Goal: Task Accomplishment & Management: Manage account settings

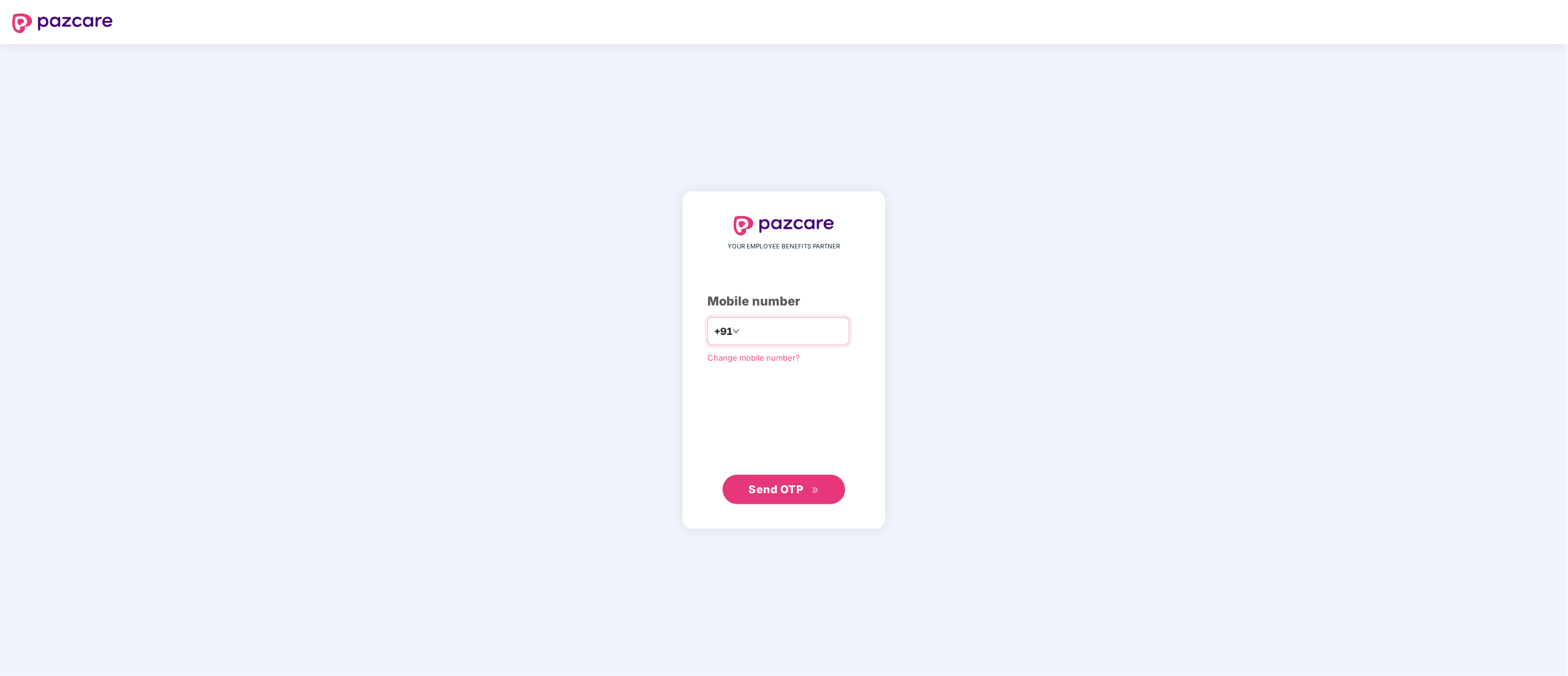
type input "**********"
click at [818, 486] on icon "double-right" at bounding box center [816, 490] width 8 height 8
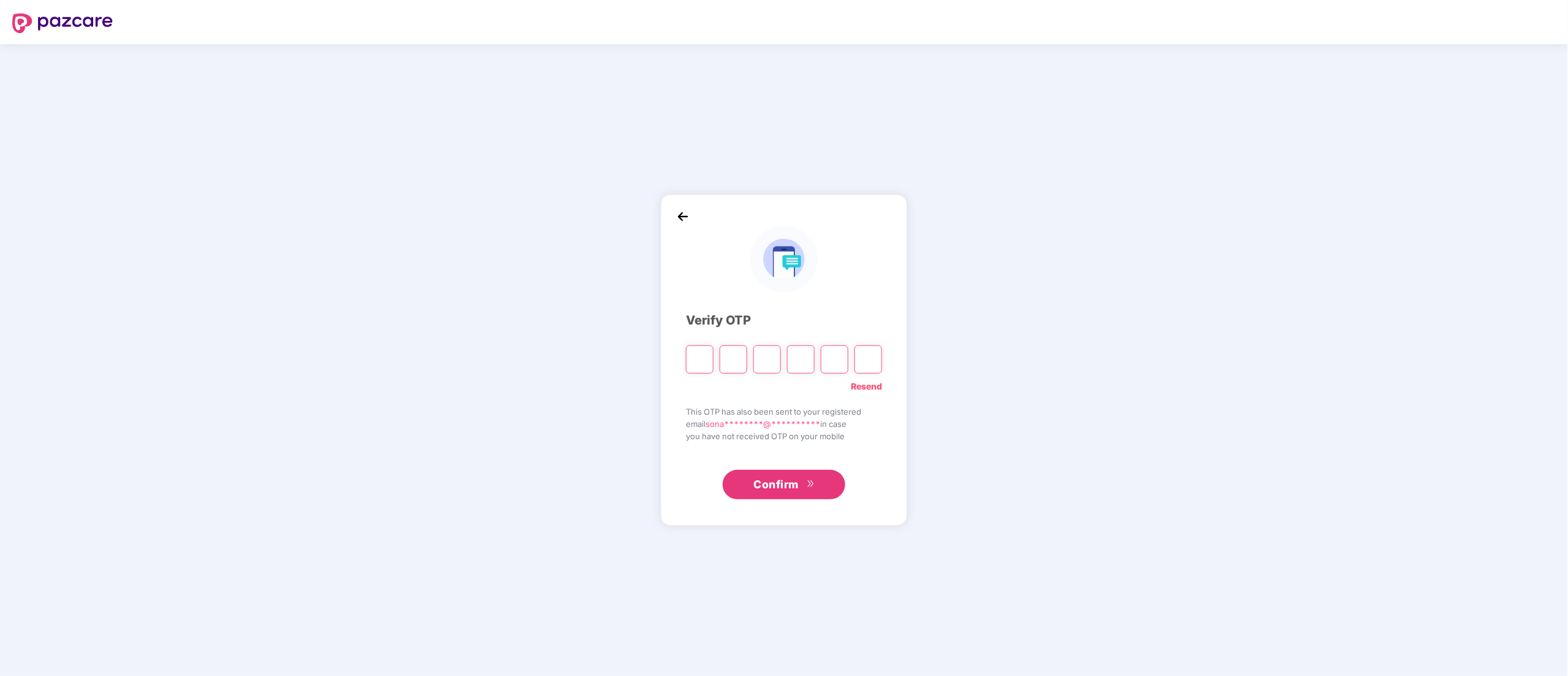
paste input "*"
type input "*"
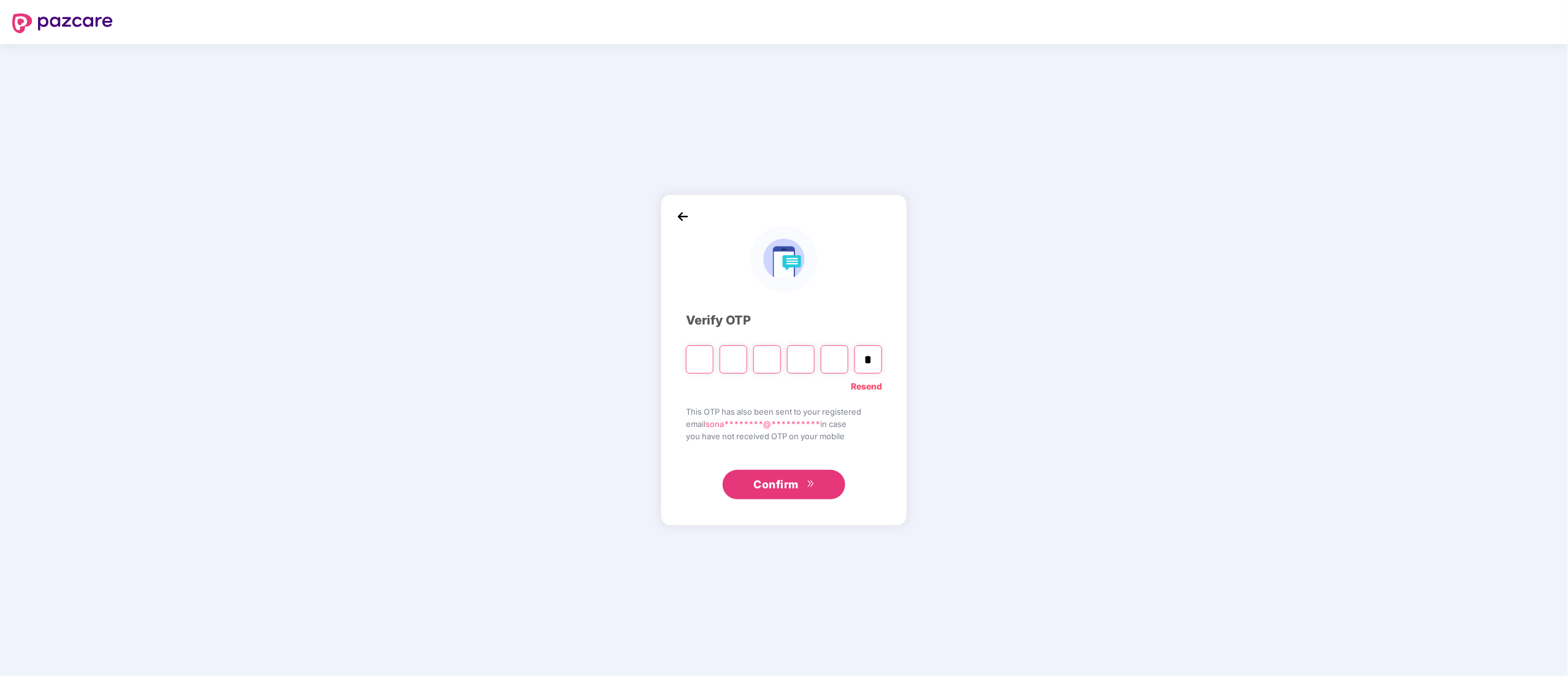
type input "*"
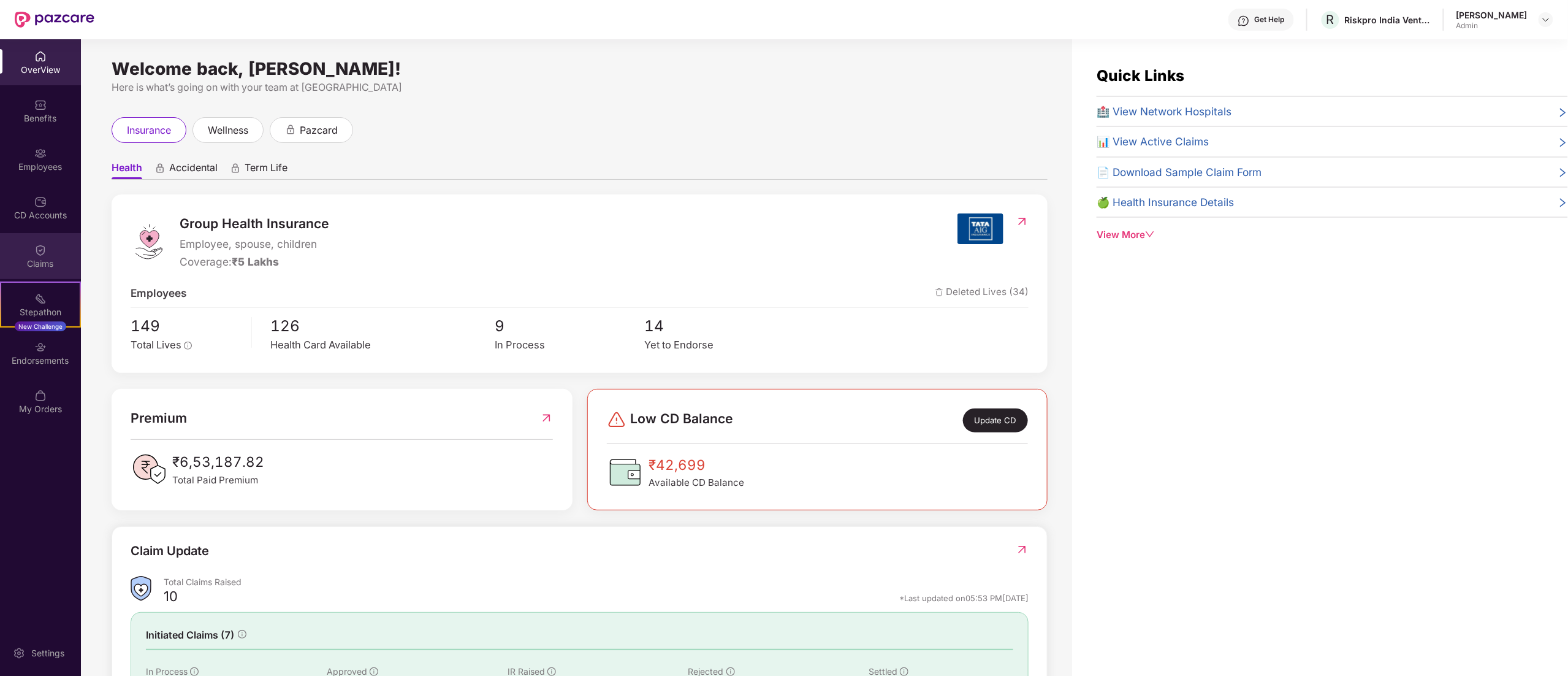
click at [42, 256] on div "Claims" at bounding box center [40, 256] width 81 height 46
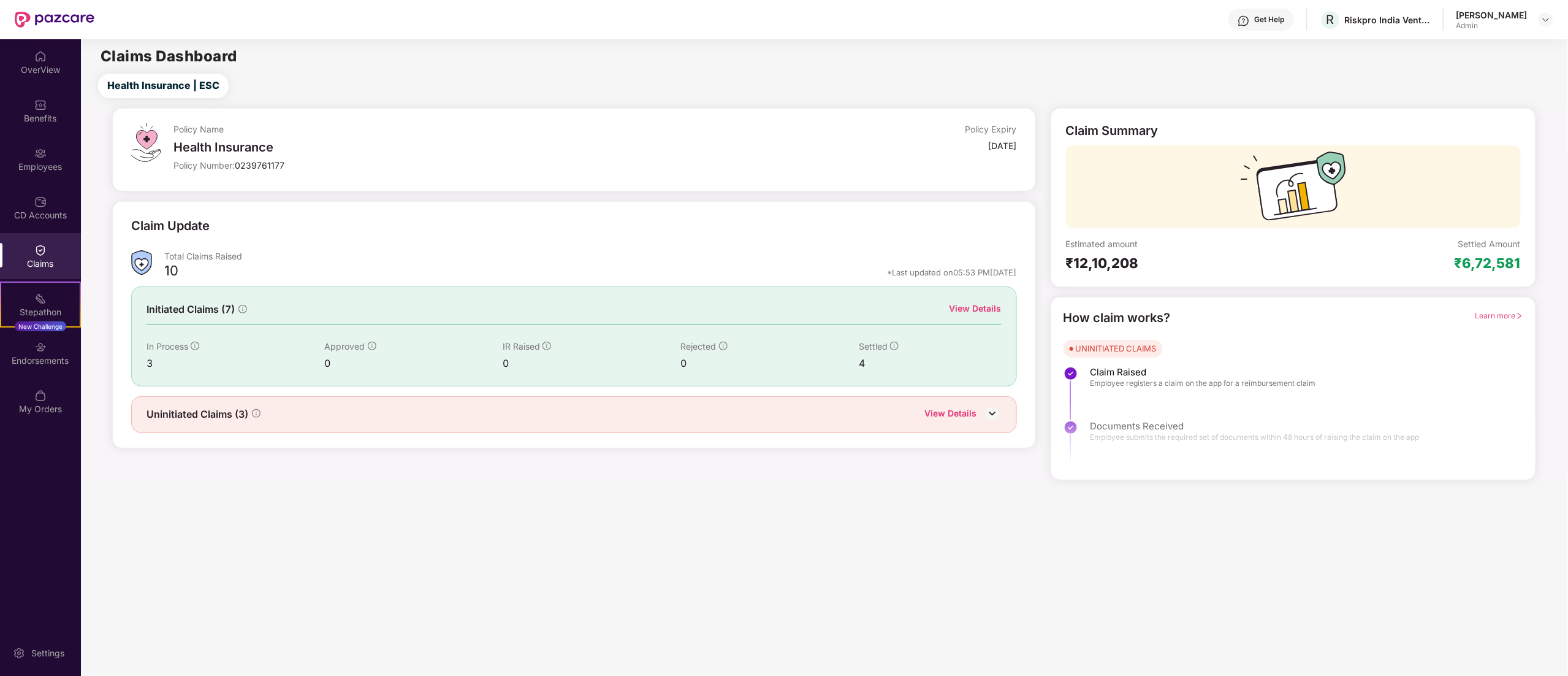
click at [975, 420] on div "View Details" at bounding box center [951, 414] width 52 height 16
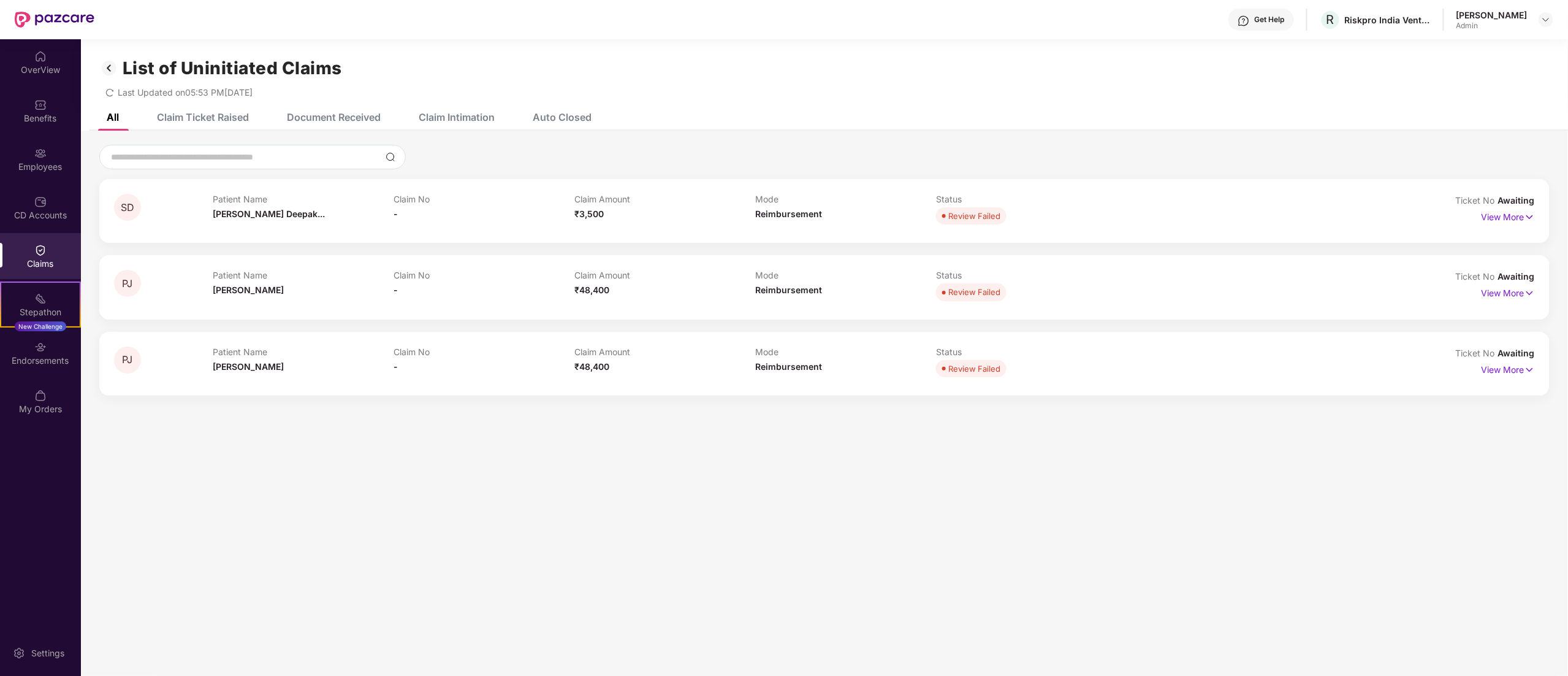
click at [106, 64] on img at bounding box center [109, 67] width 20 height 21
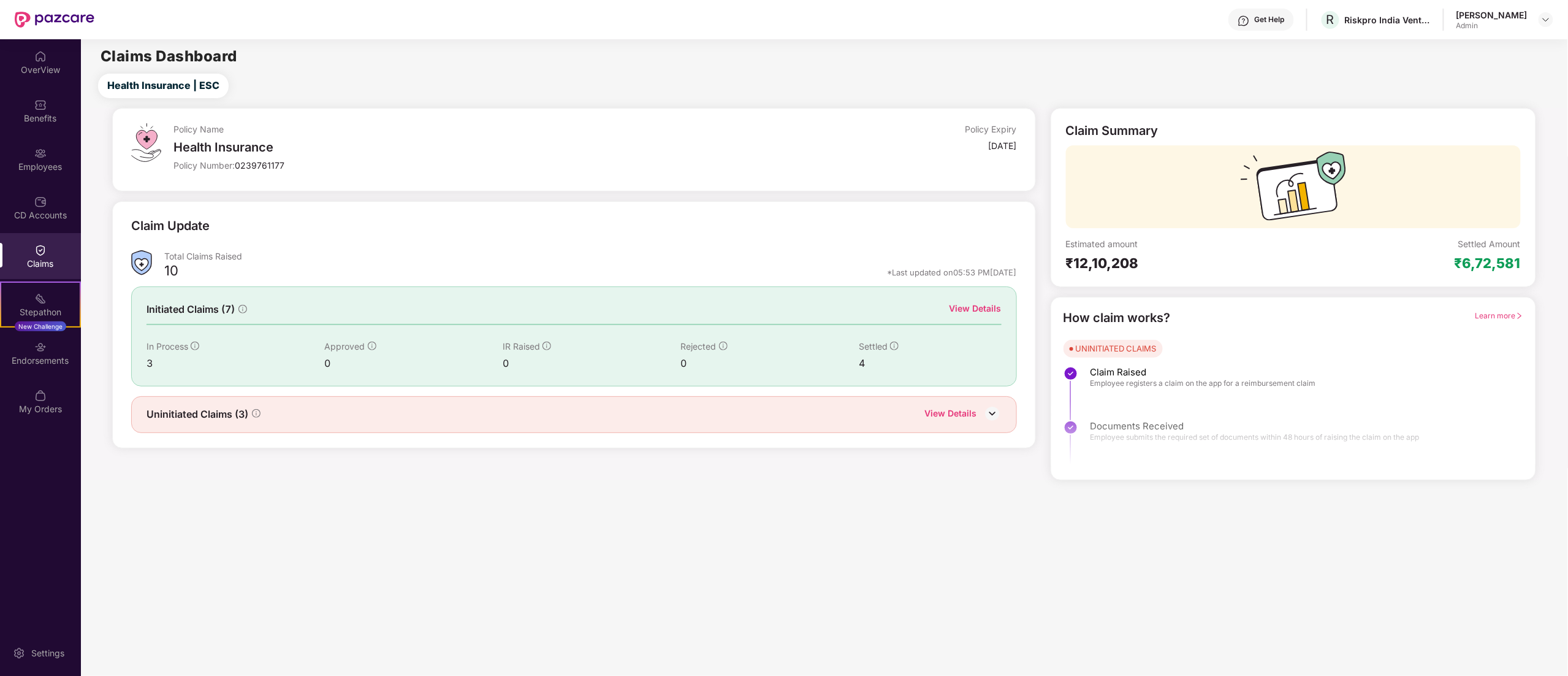
click at [981, 310] on div "View Details" at bounding box center [975, 308] width 52 height 13
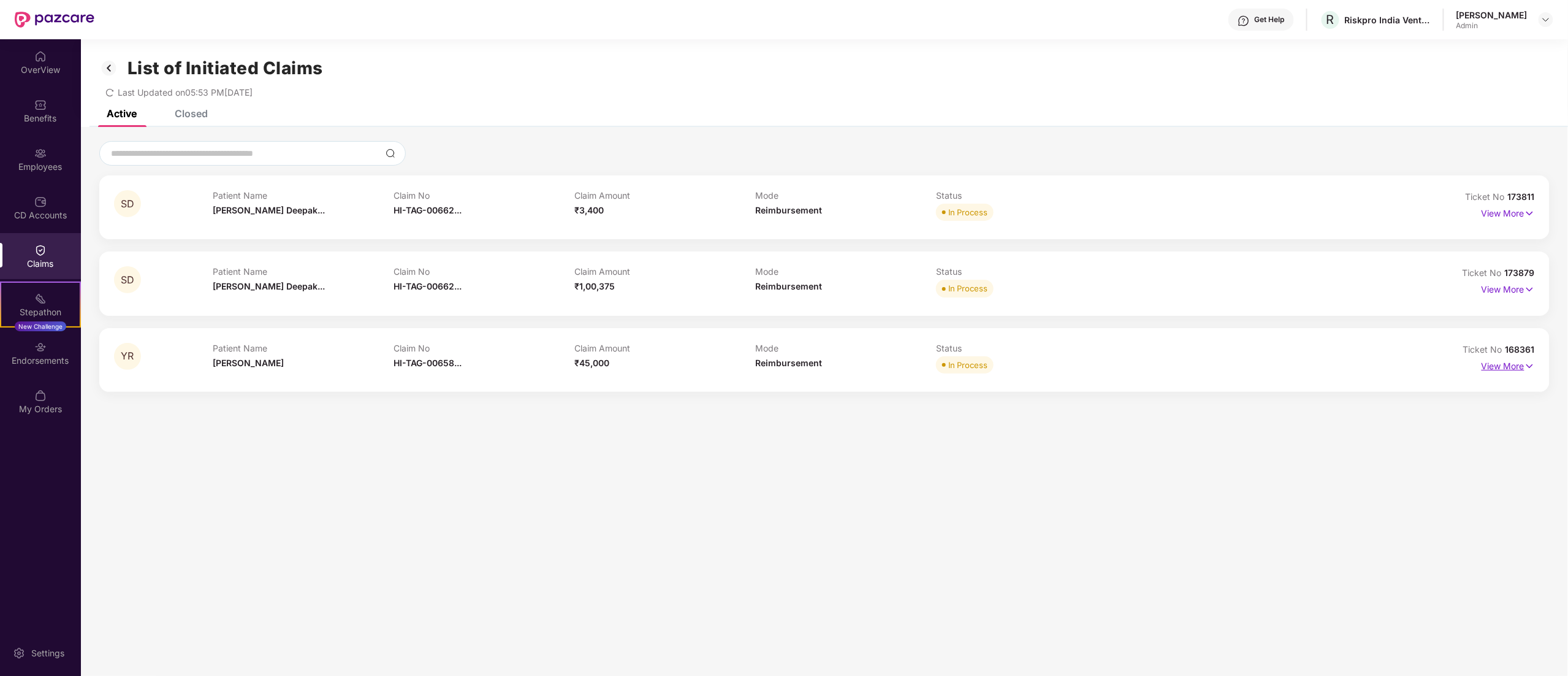
click at [1502, 363] on p "View More" at bounding box center [1509, 364] width 54 height 16
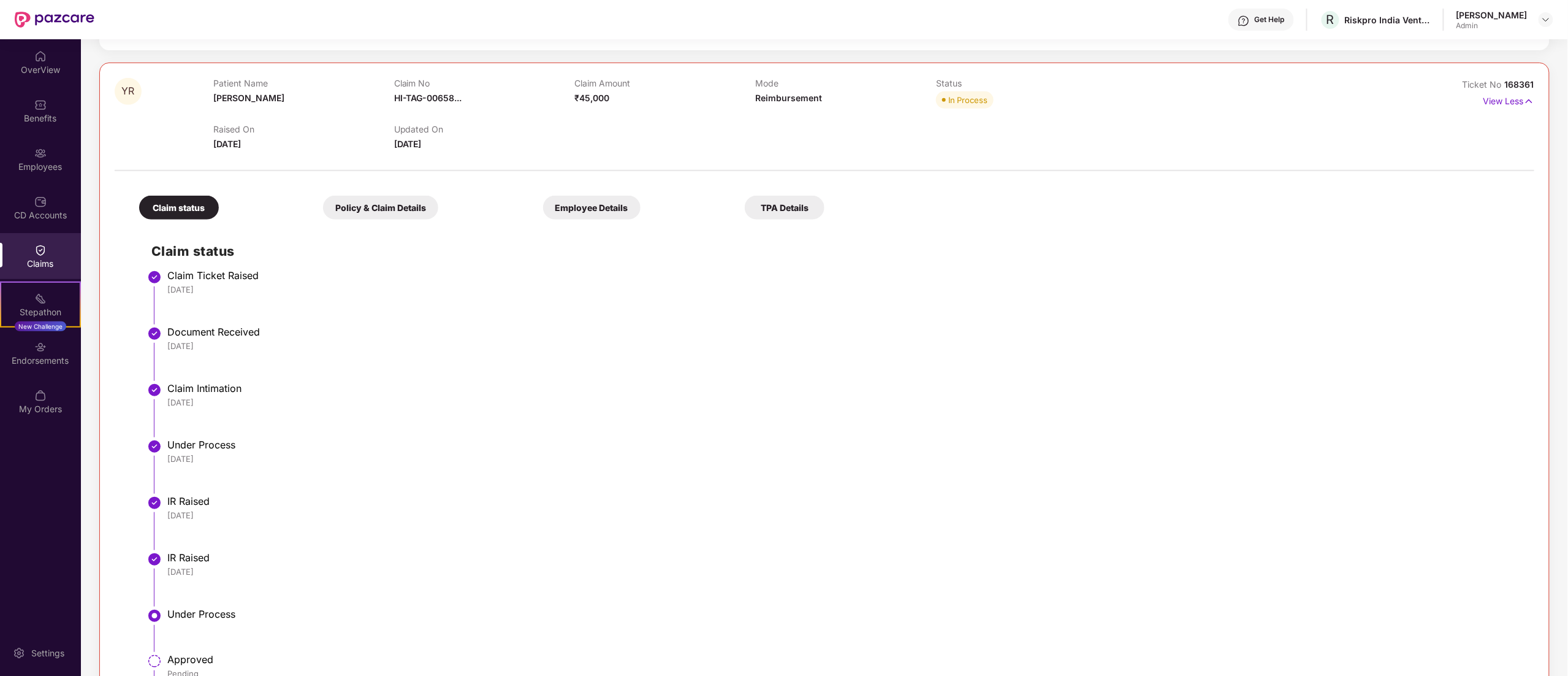
scroll to position [361, 0]
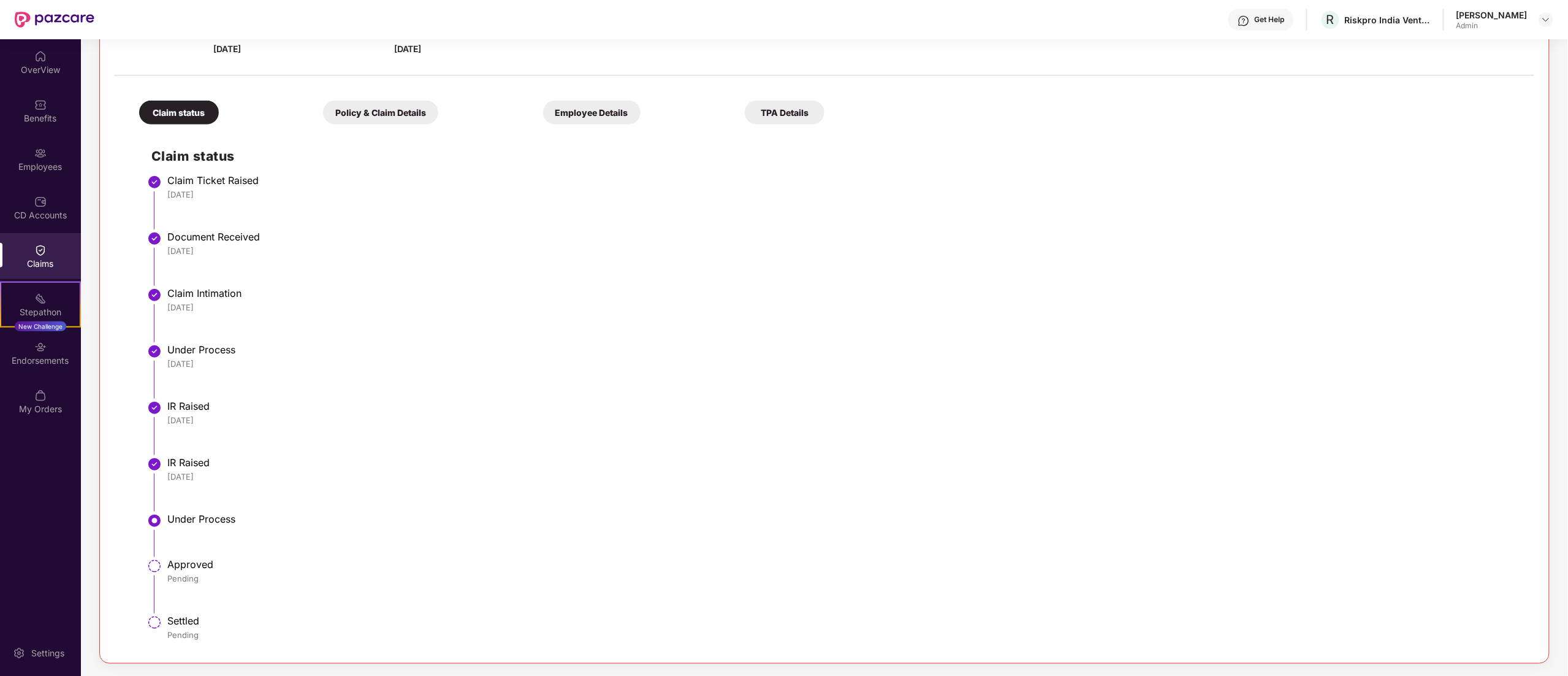
click at [39, 260] on div "Claims" at bounding box center [40, 264] width 81 height 13
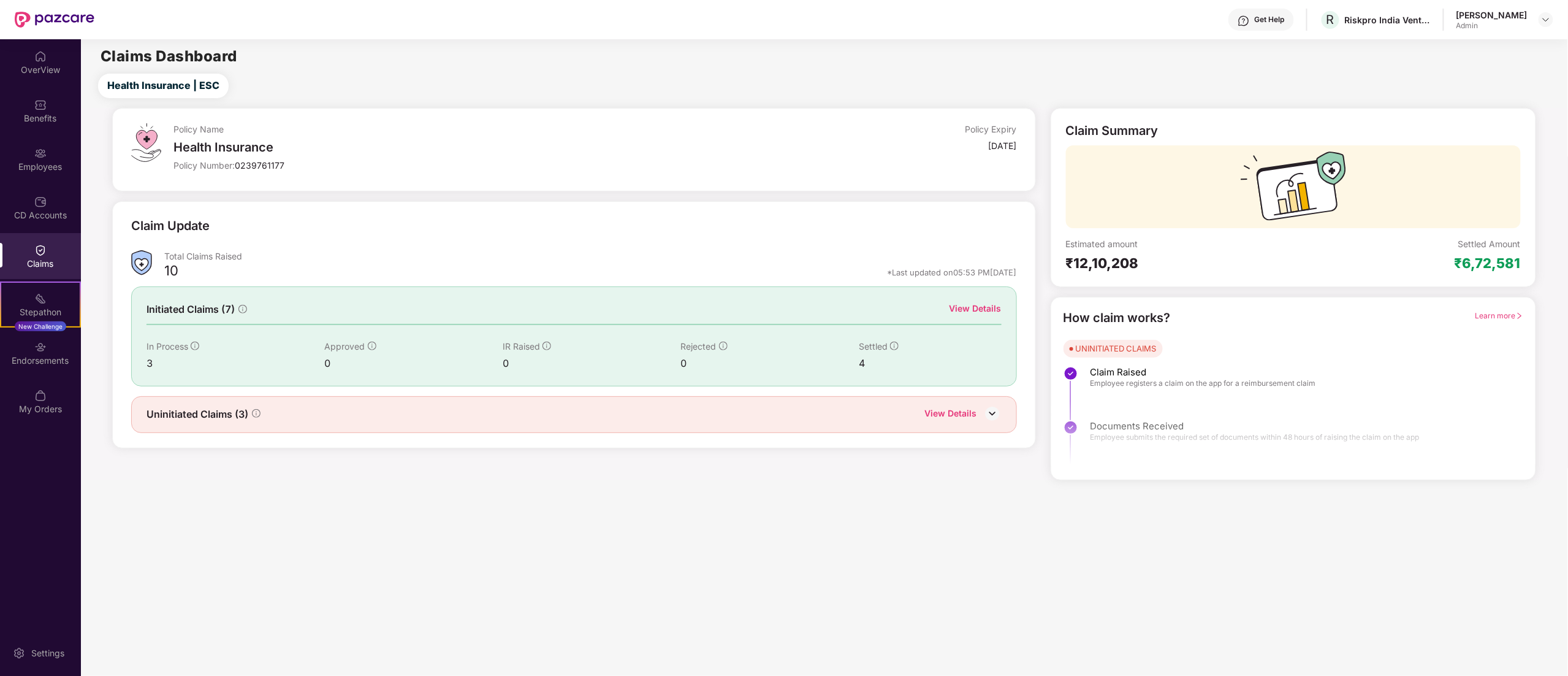
scroll to position [0, 0]
click at [940, 413] on div "View Details" at bounding box center [951, 414] width 52 height 16
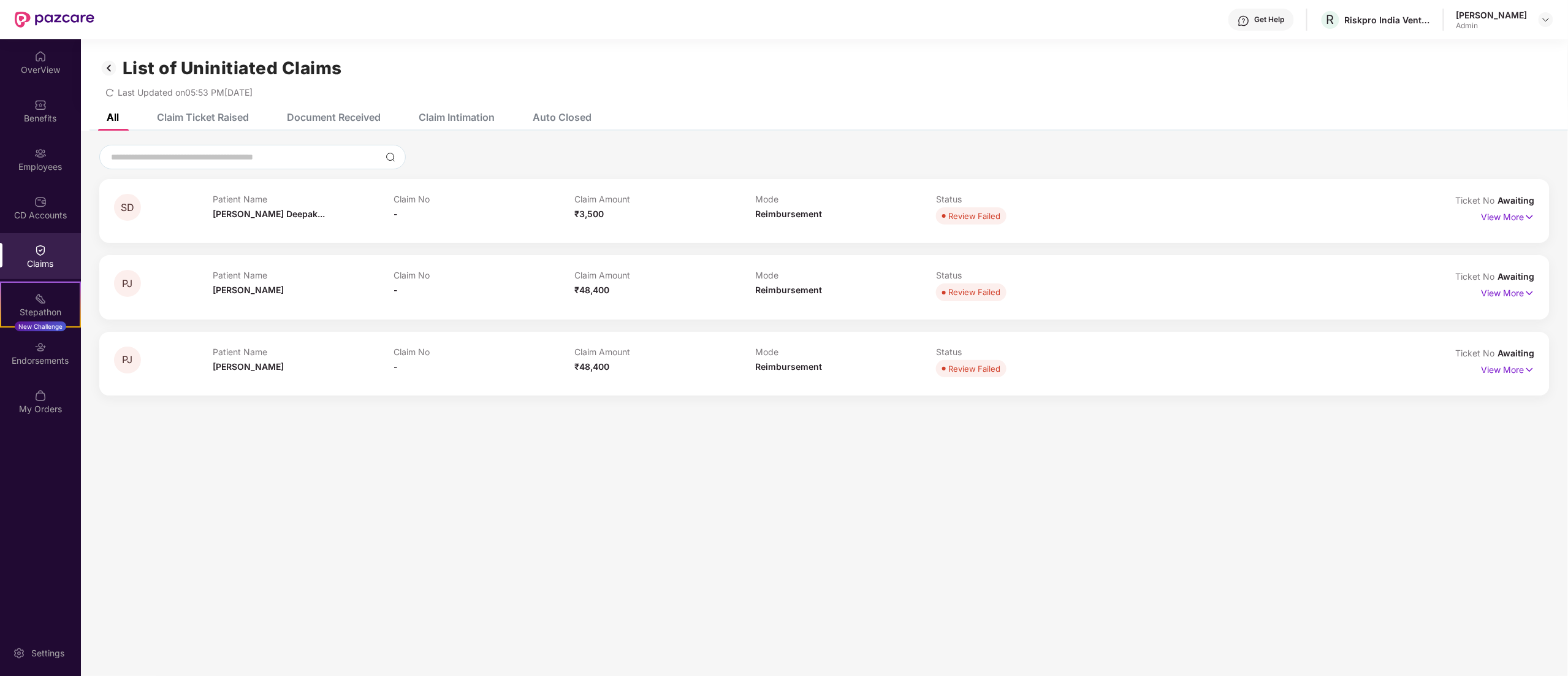
click at [396, 212] on span "-" at bounding box center [395, 214] width 4 height 11
click at [211, 117] on div "Claim Ticket Raised" at bounding box center [203, 117] width 92 height 13
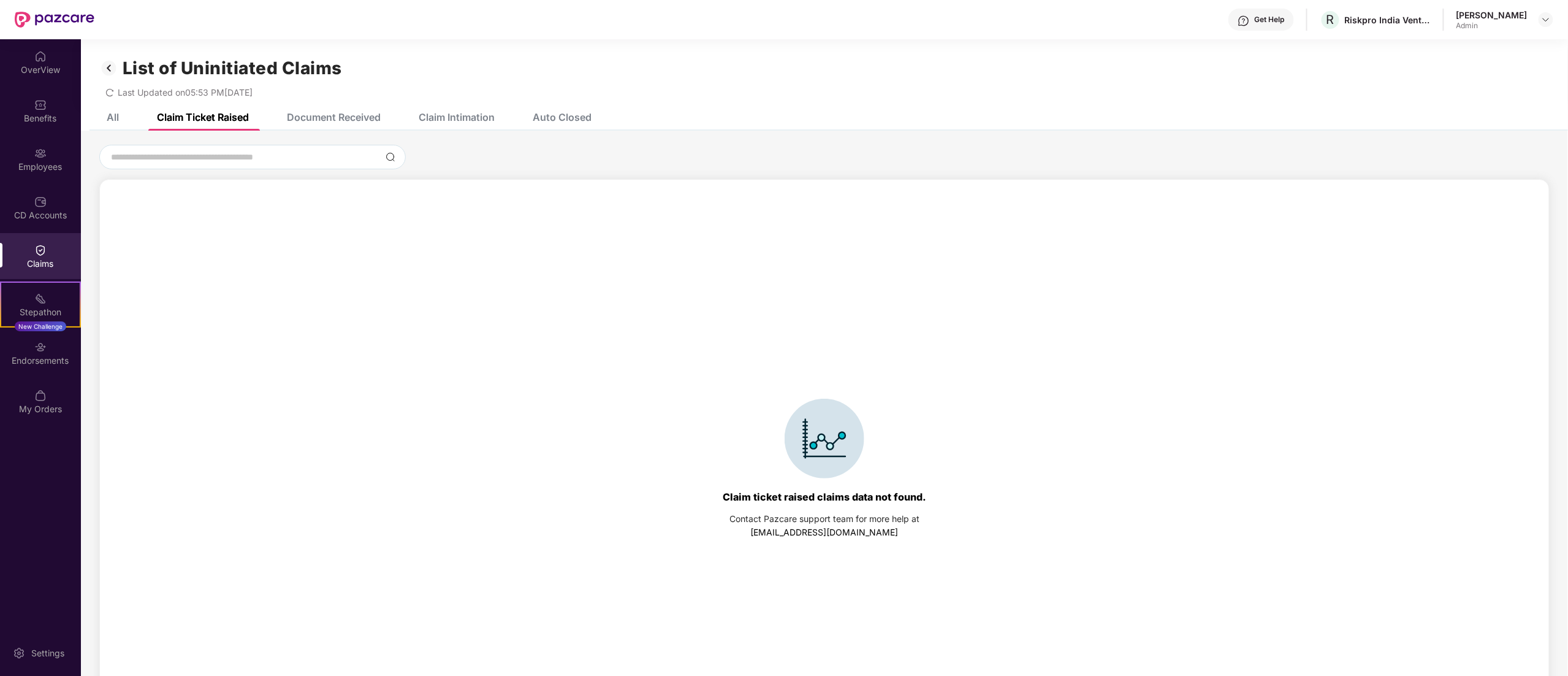
click at [100, 67] on img at bounding box center [109, 67] width 20 height 21
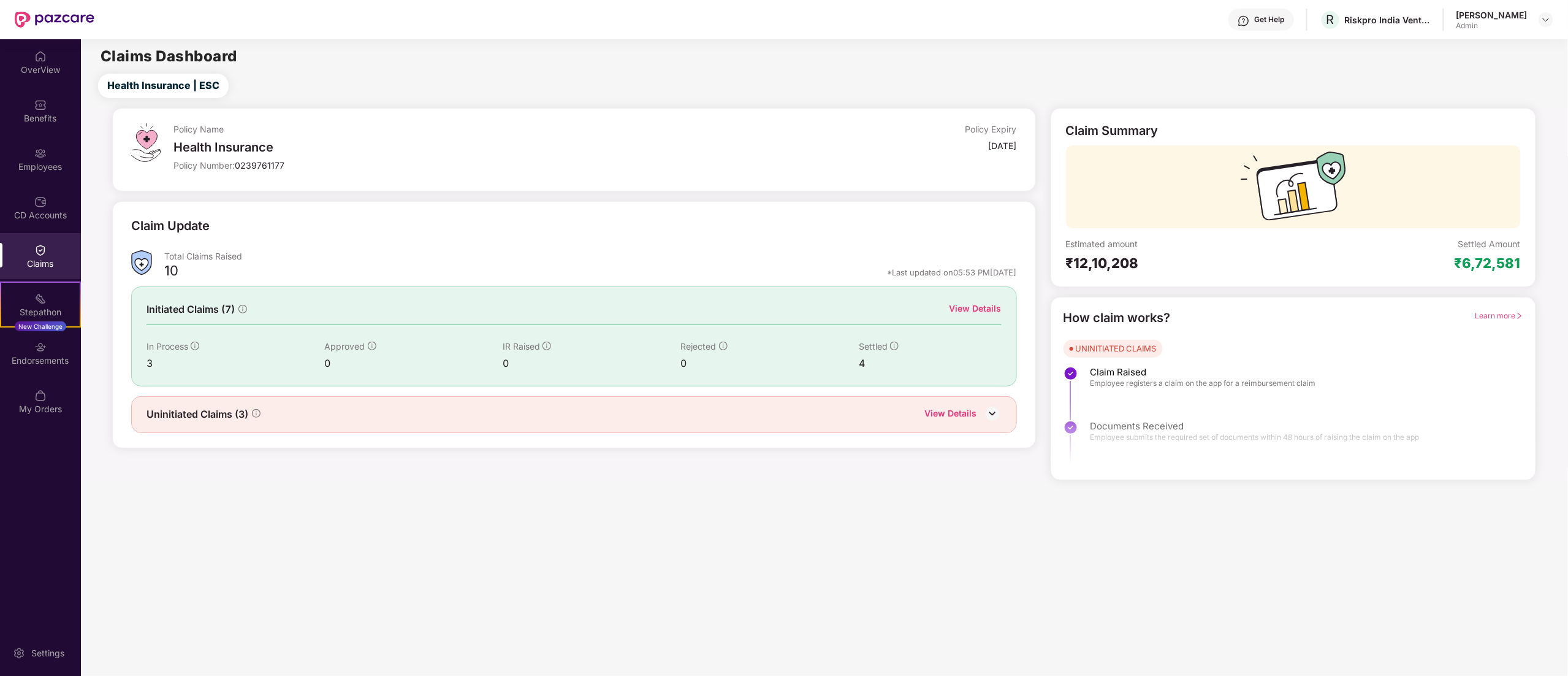
click at [955, 407] on div "View Details" at bounding box center [951, 414] width 52 height 16
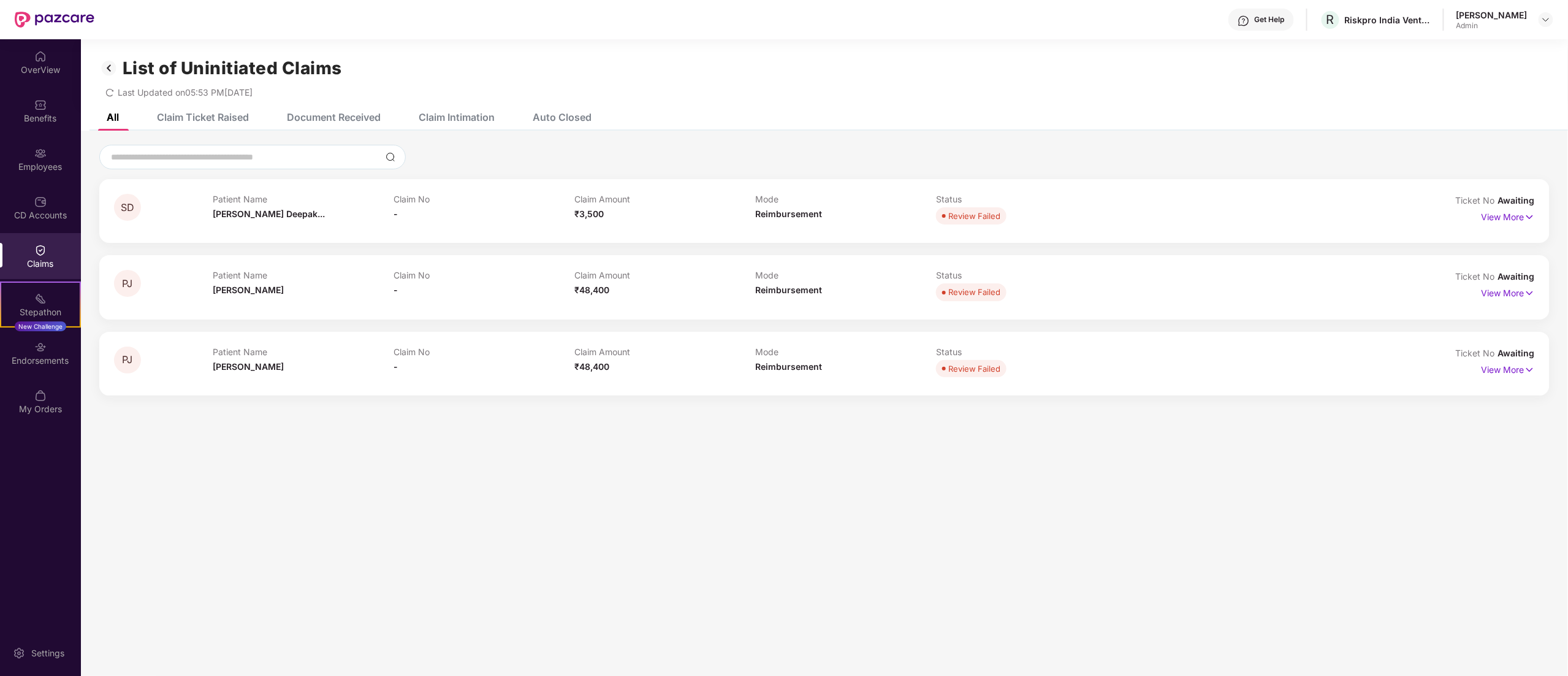
click at [116, 61] on img at bounding box center [109, 67] width 20 height 21
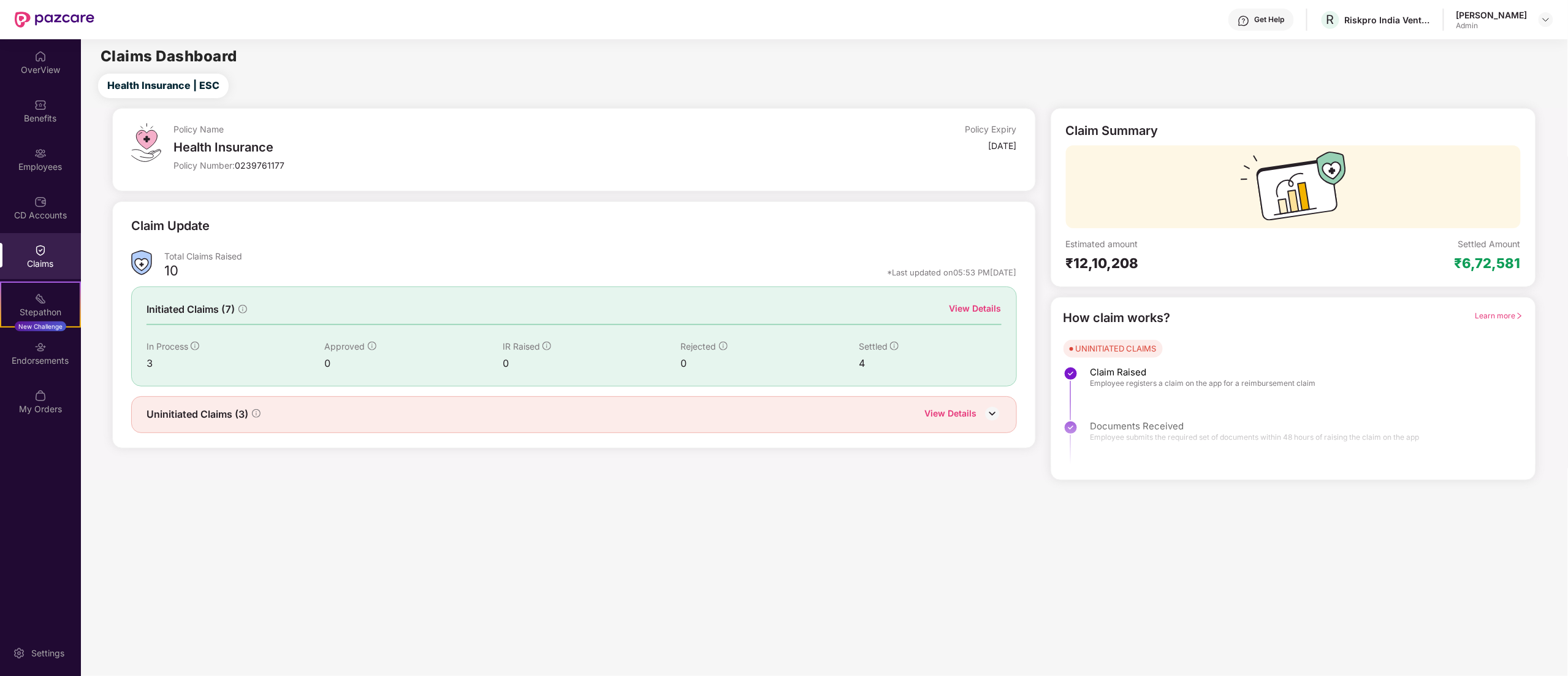
click at [956, 308] on div "View Details" at bounding box center [975, 308] width 52 height 13
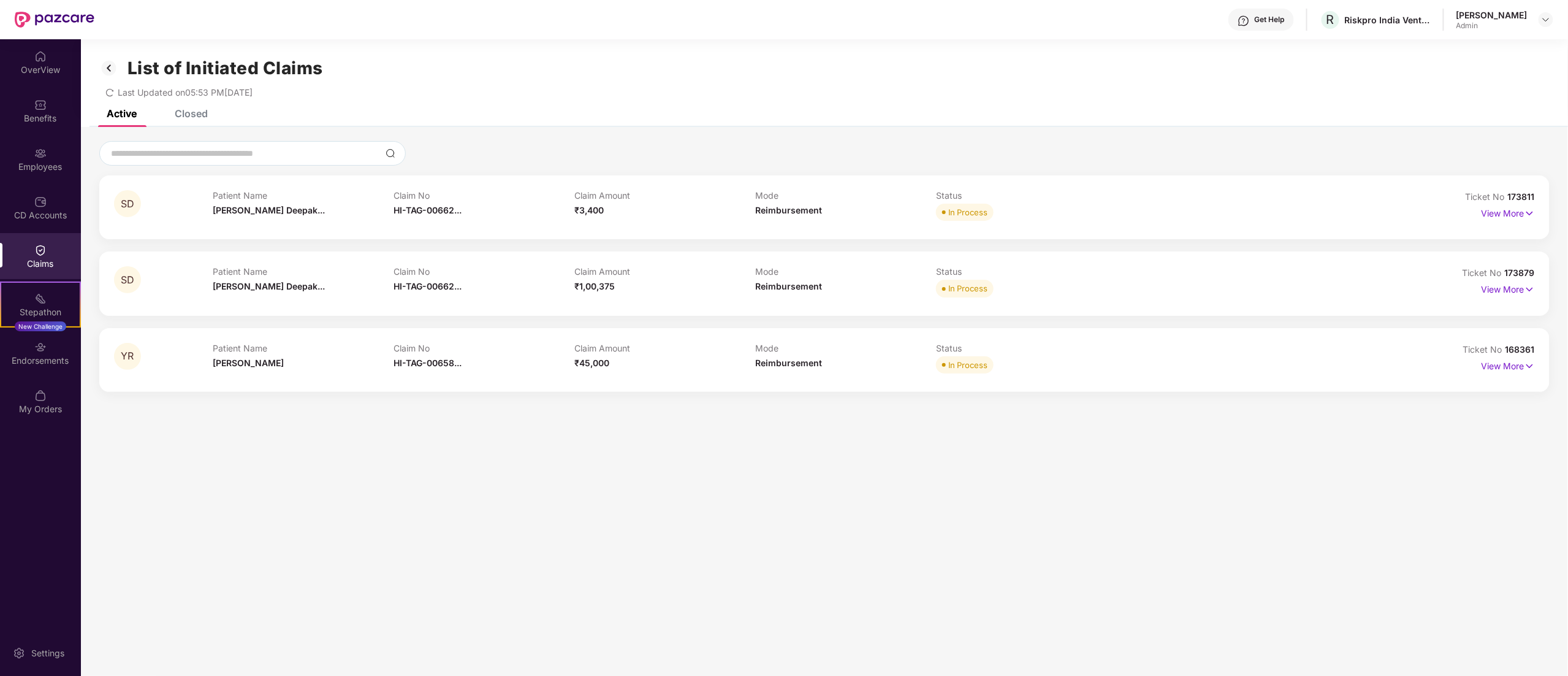
click at [187, 106] on div "List of Initiated Claims Last Updated on 05:53 PM, 26 Sep 2025" at bounding box center [824, 74] width 1487 height 71
click at [190, 116] on div "Closed" at bounding box center [191, 114] width 33 height 13
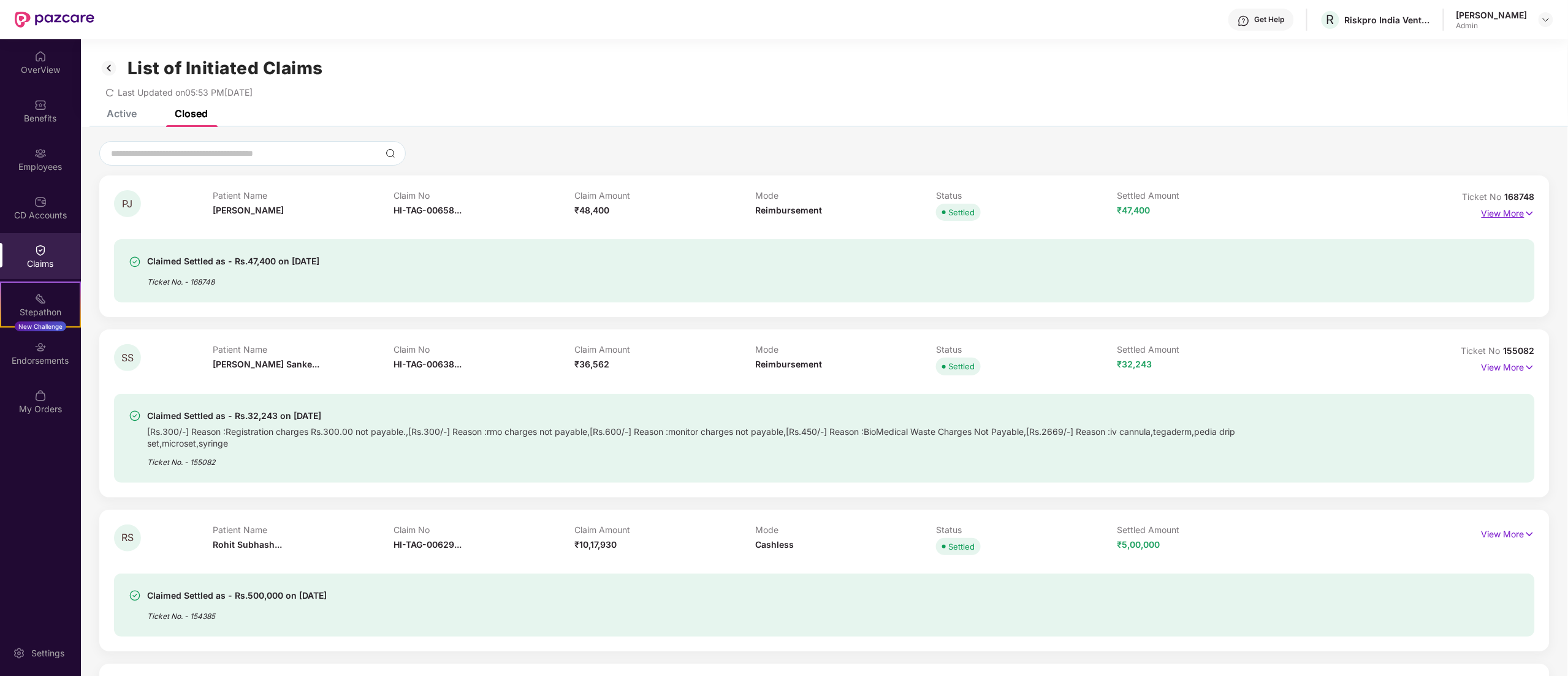
click at [1500, 211] on p "View More" at bounding box center [1509, 212] width 54 height 16
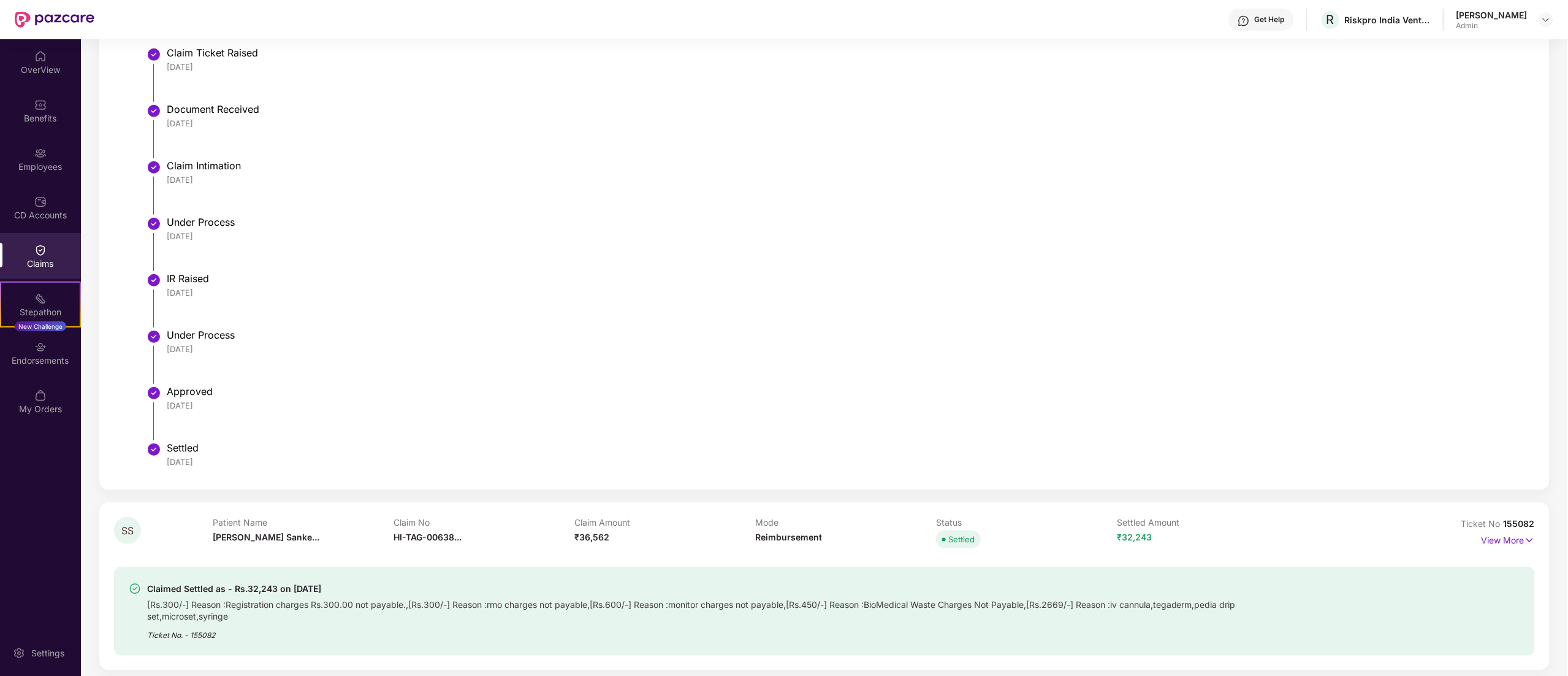
scroll to position [246, 0]
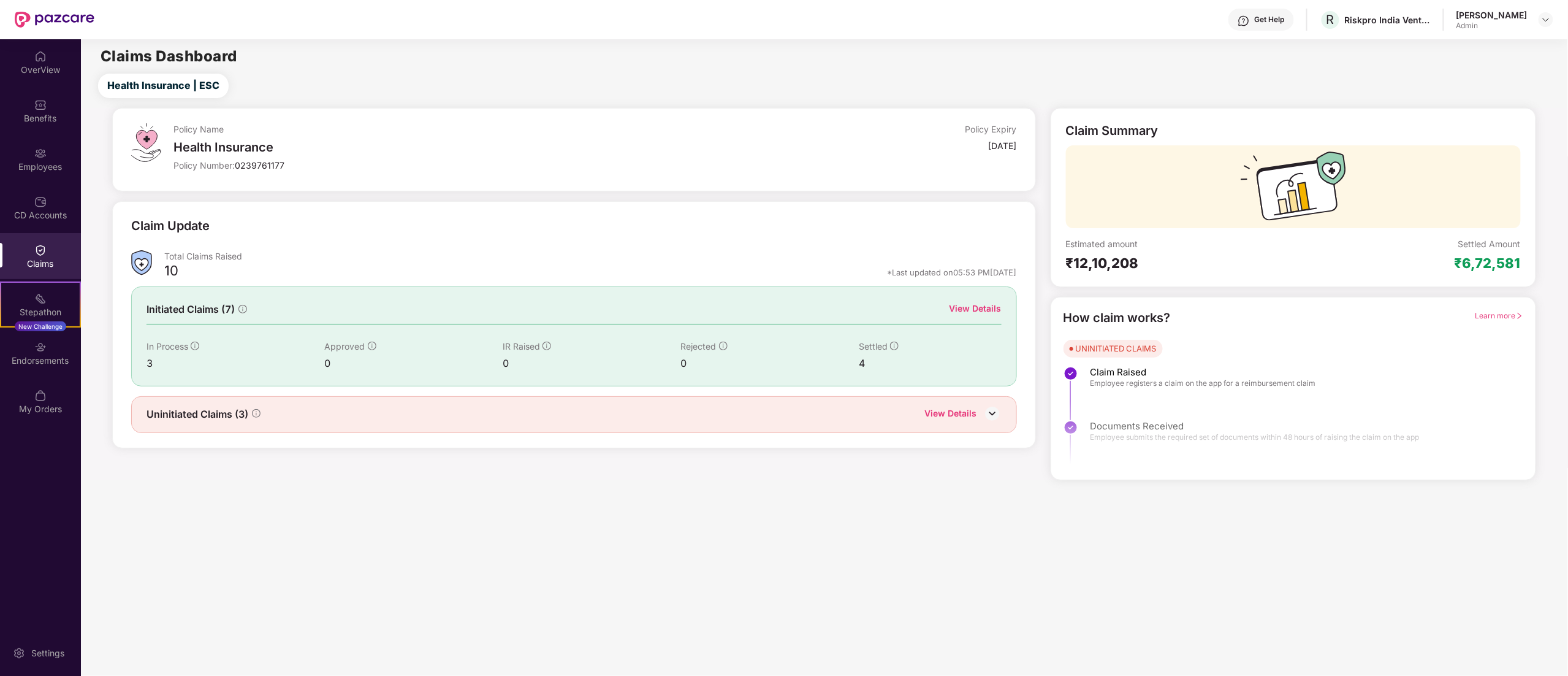
click at [980, 301] on div "View Details" at bounding box center [975, 308] width 52 height 13
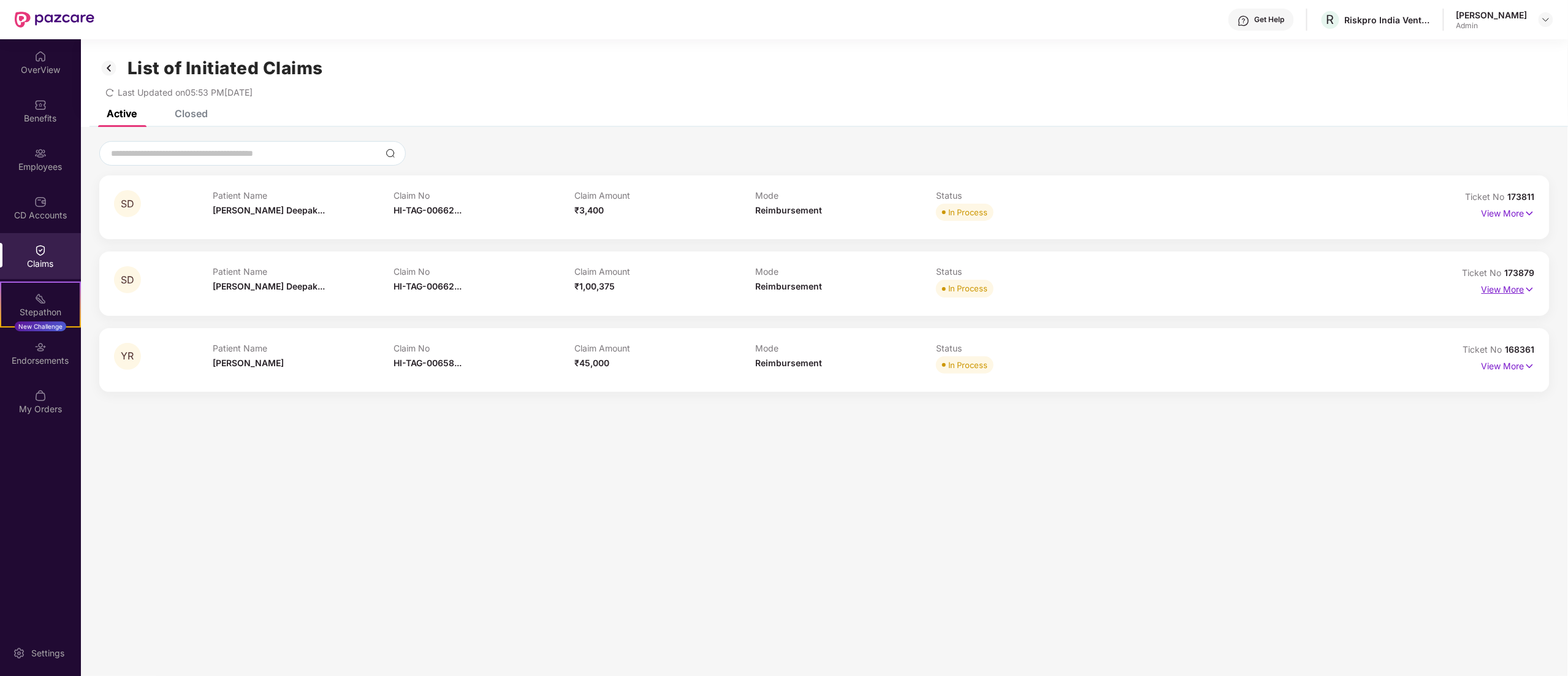
click at [1511, 284] on p "View More" at bounding box center [1509, 288] width 54 height 16
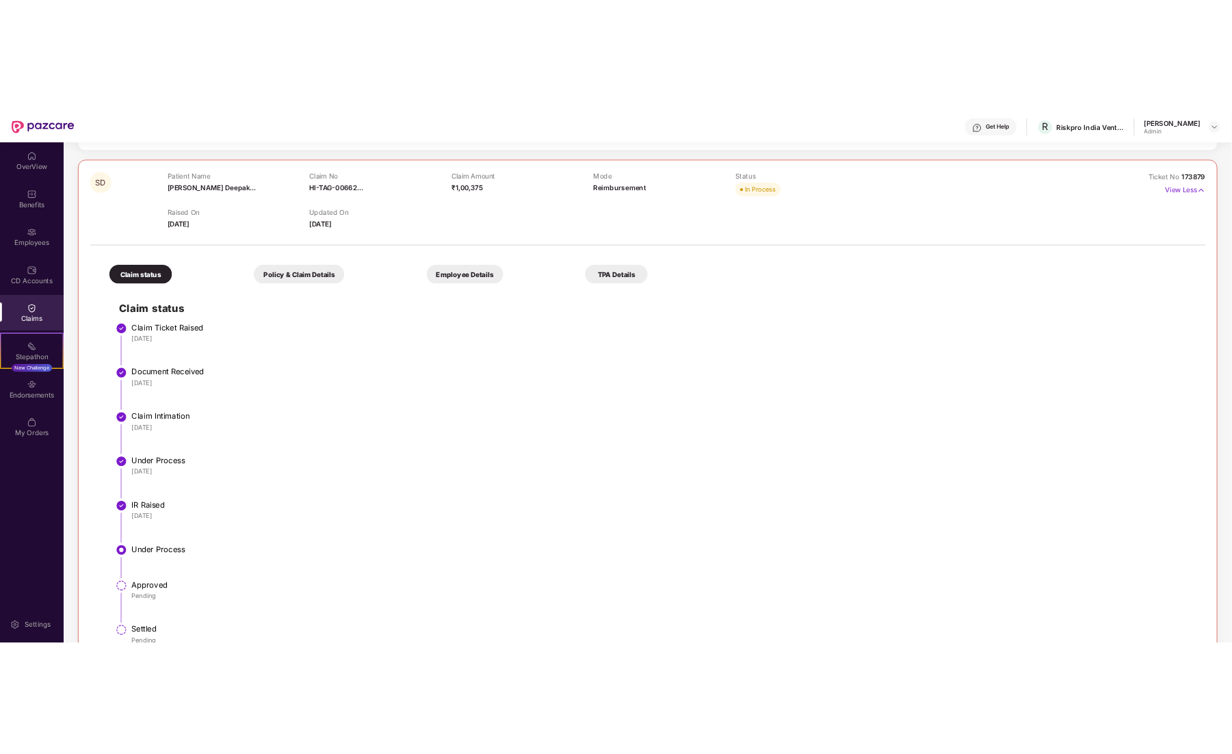
scroll to position [274, 0]
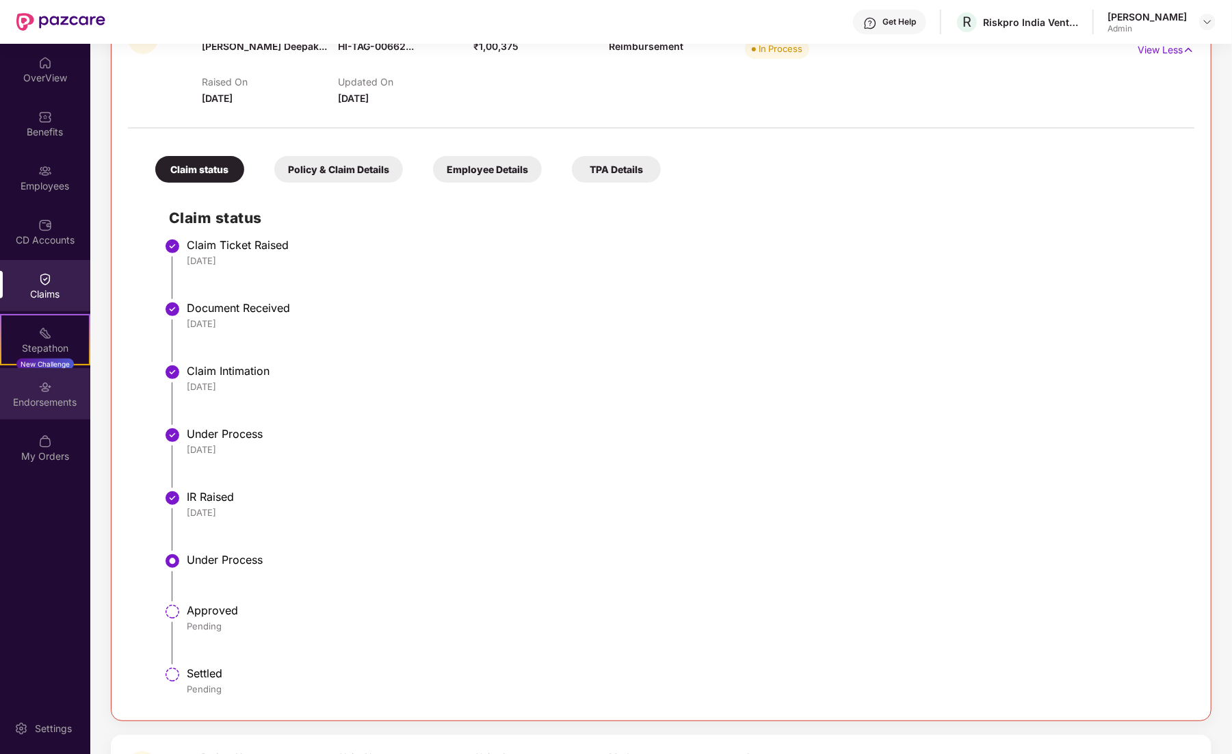
click at [48, 398] on div "Endorsements" at bounding box center [45, 402] width 90 height 14
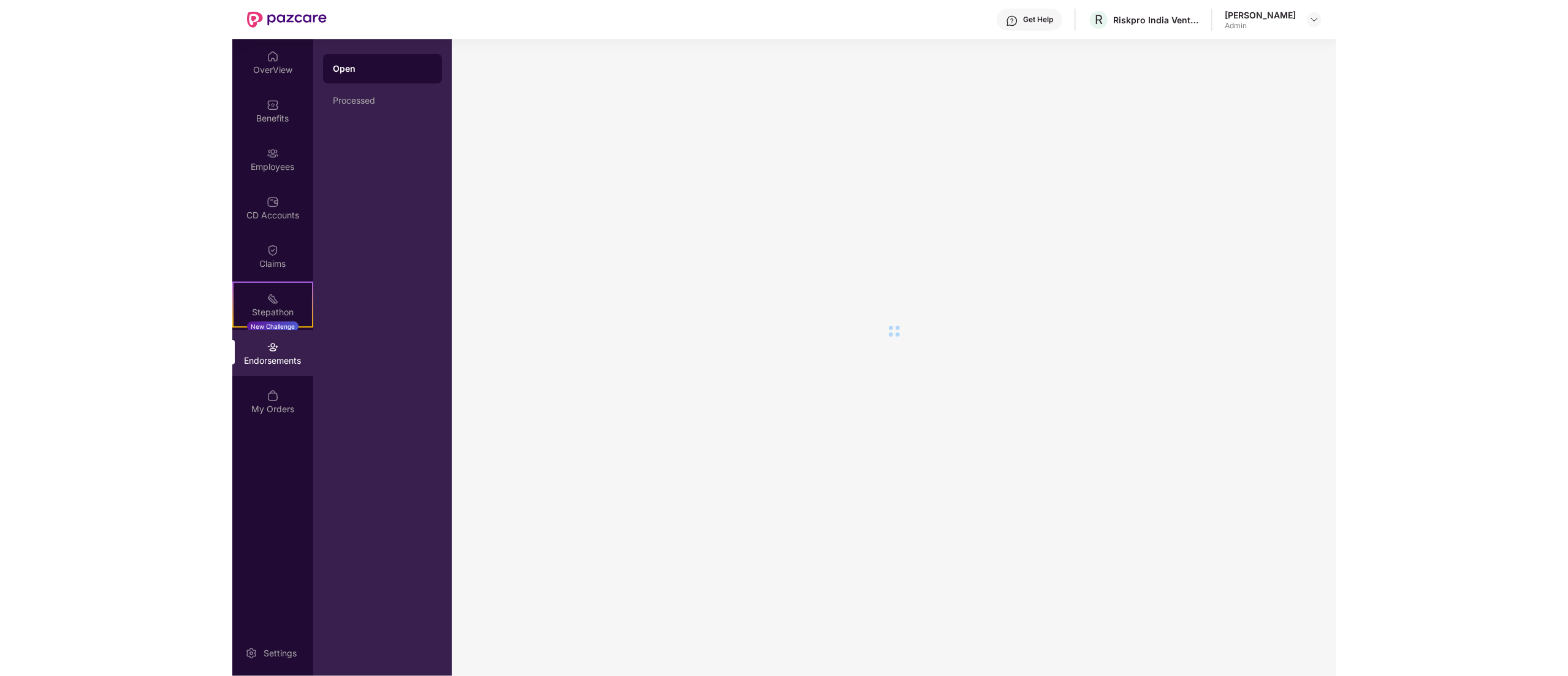
scroll to position [0, 0]
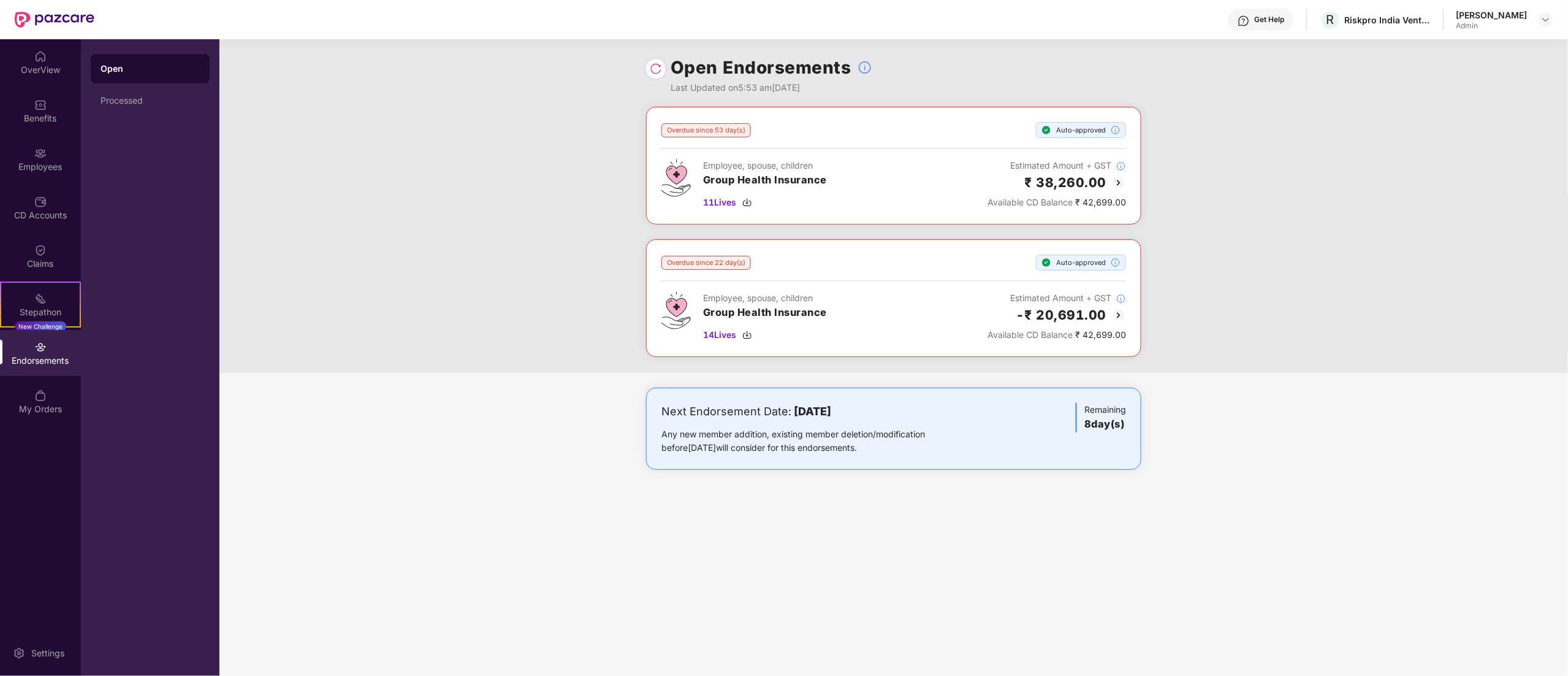
drag, startPoint x: 793, startPoint y: 416, endPoint x: 839, endPoint y: 410, distance: 46.4
click at [831, 411] on b "07 October 2025" at bounding box center [813, 411] width 38 height 13
click at [32, 351] on div "Endorsements" at bounding box center [40, 352] width 81 height 46
click at [24, 291] on div "Stepathon New Challenge" at bounding box center [40, 304] width 81 height 46
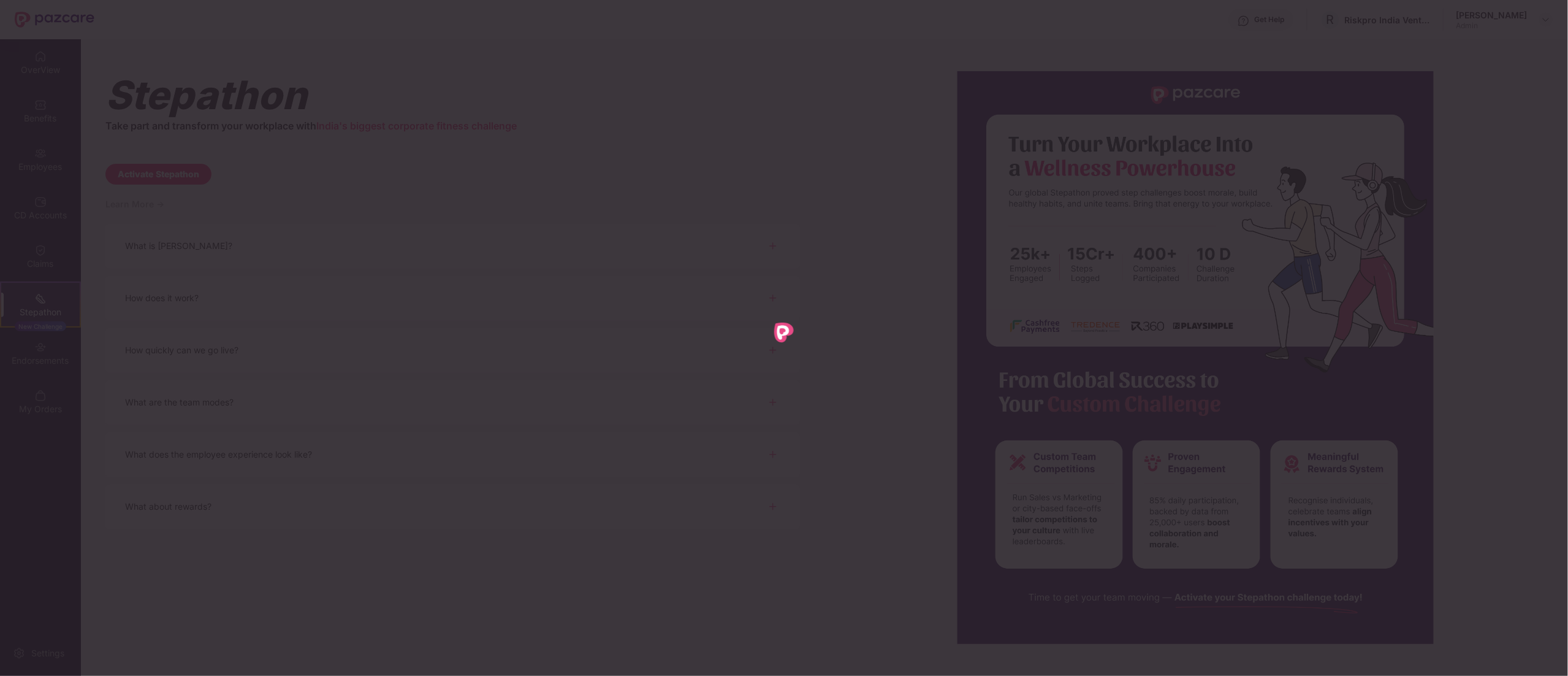
click at [25, 256] on div at bounding box center [784, 338] width 1568 height 676
click at [658, 196] on div at bounding box center [784, 338] width 1568 height 676
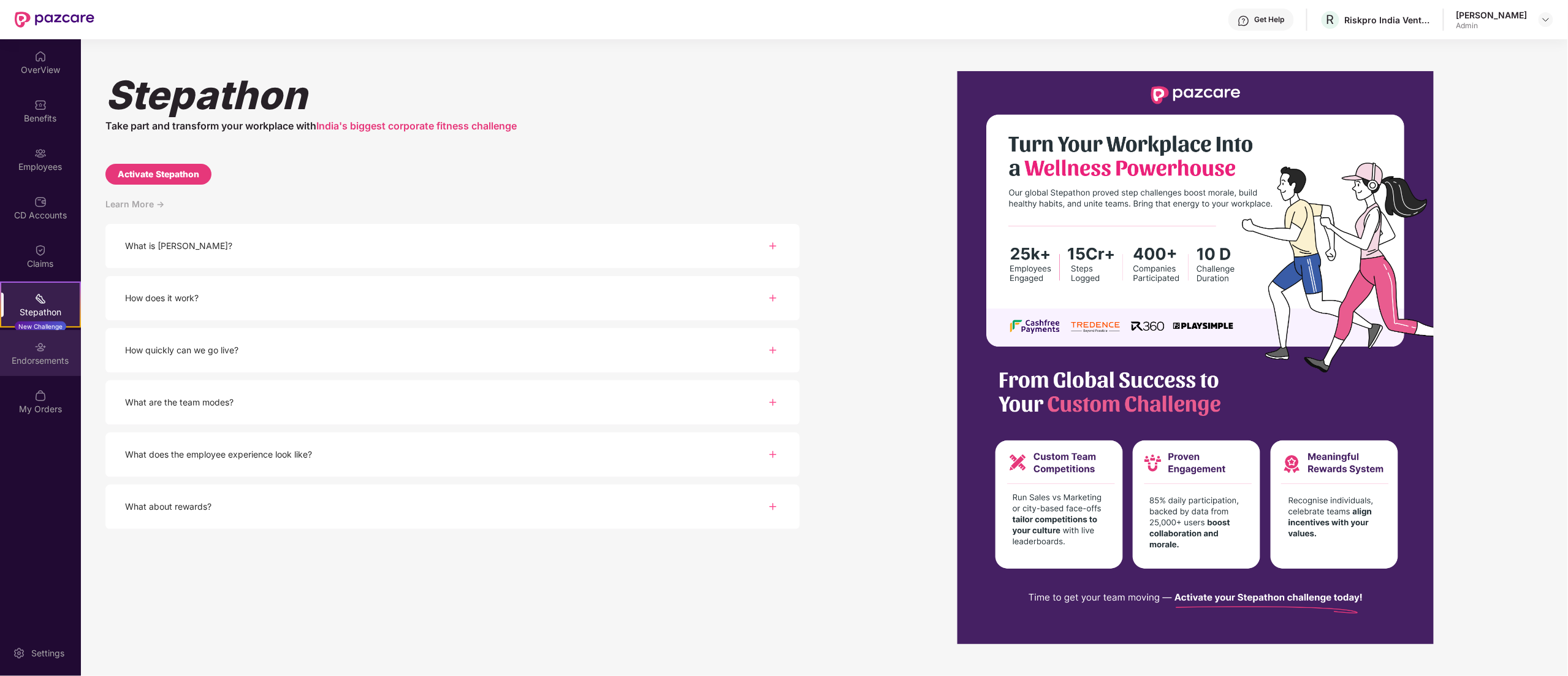
click at [44, 348] on img at bounding box center [40, 347] width 13 height 13
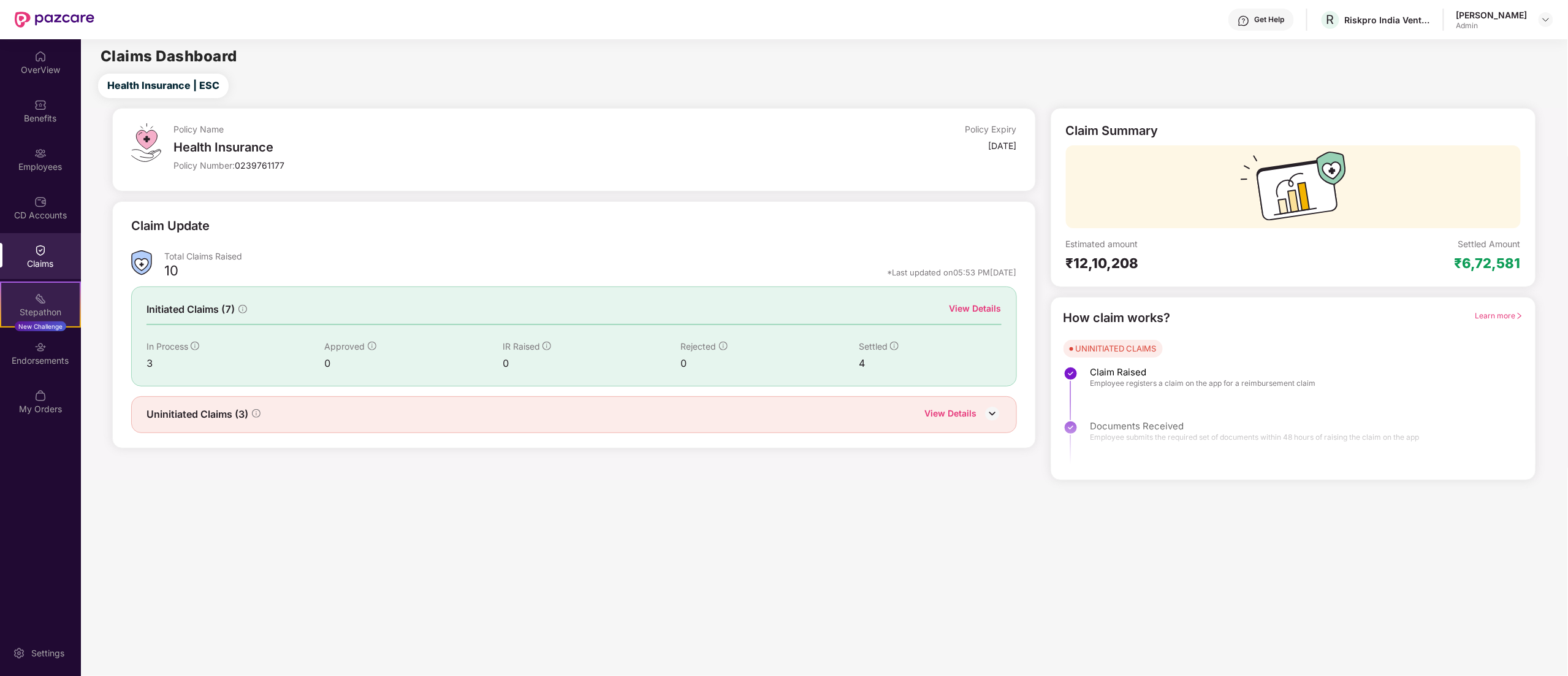
click at [44, 307] on div "Stepathon" at bounding box center [40, 312] width 79 height 13
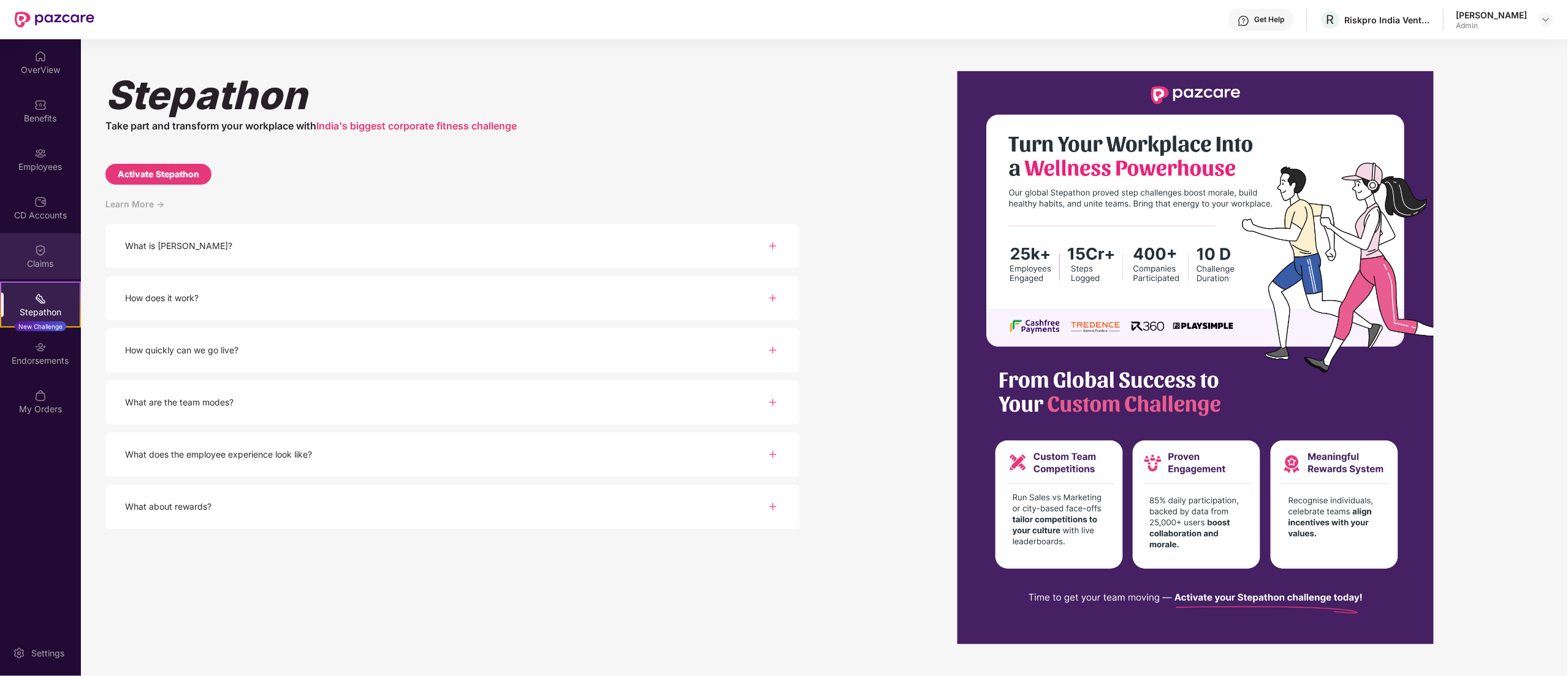
click at [24, 259] on div "Claims" at bounding box center [40, 264] width 81 height 13
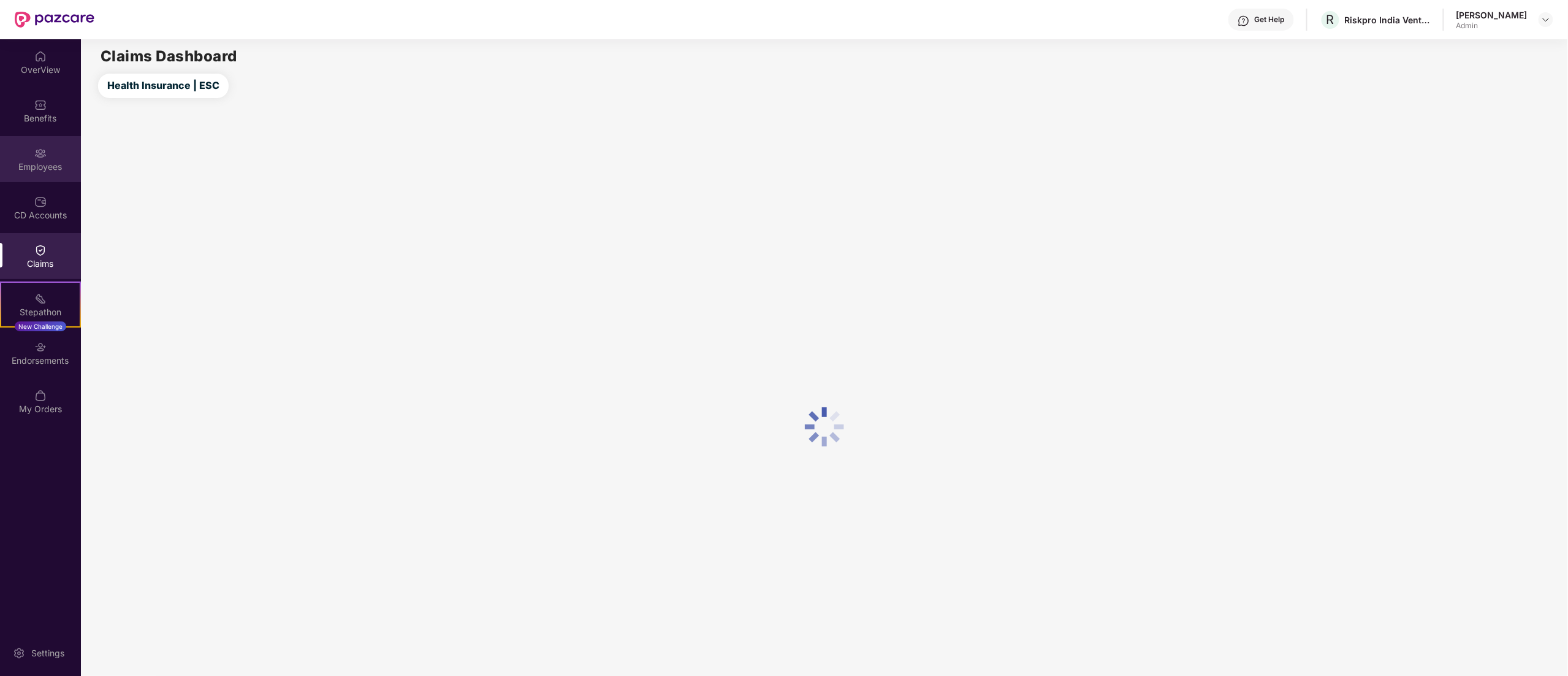
click at [38, 164] on div "Employees" at bounding box center [40, 167] width 81 height 13
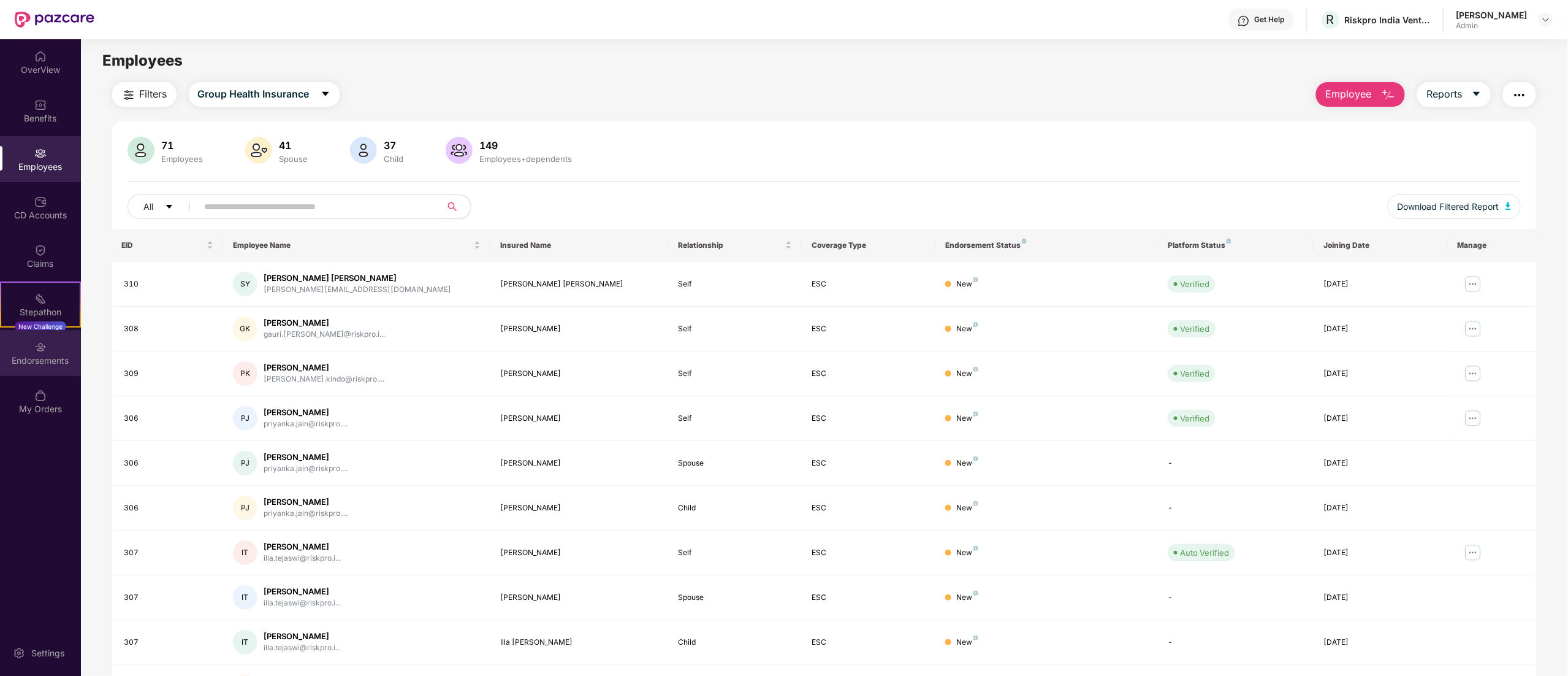
click at [38, 352] on img at bounding box center [40, 347] width 13 height 13
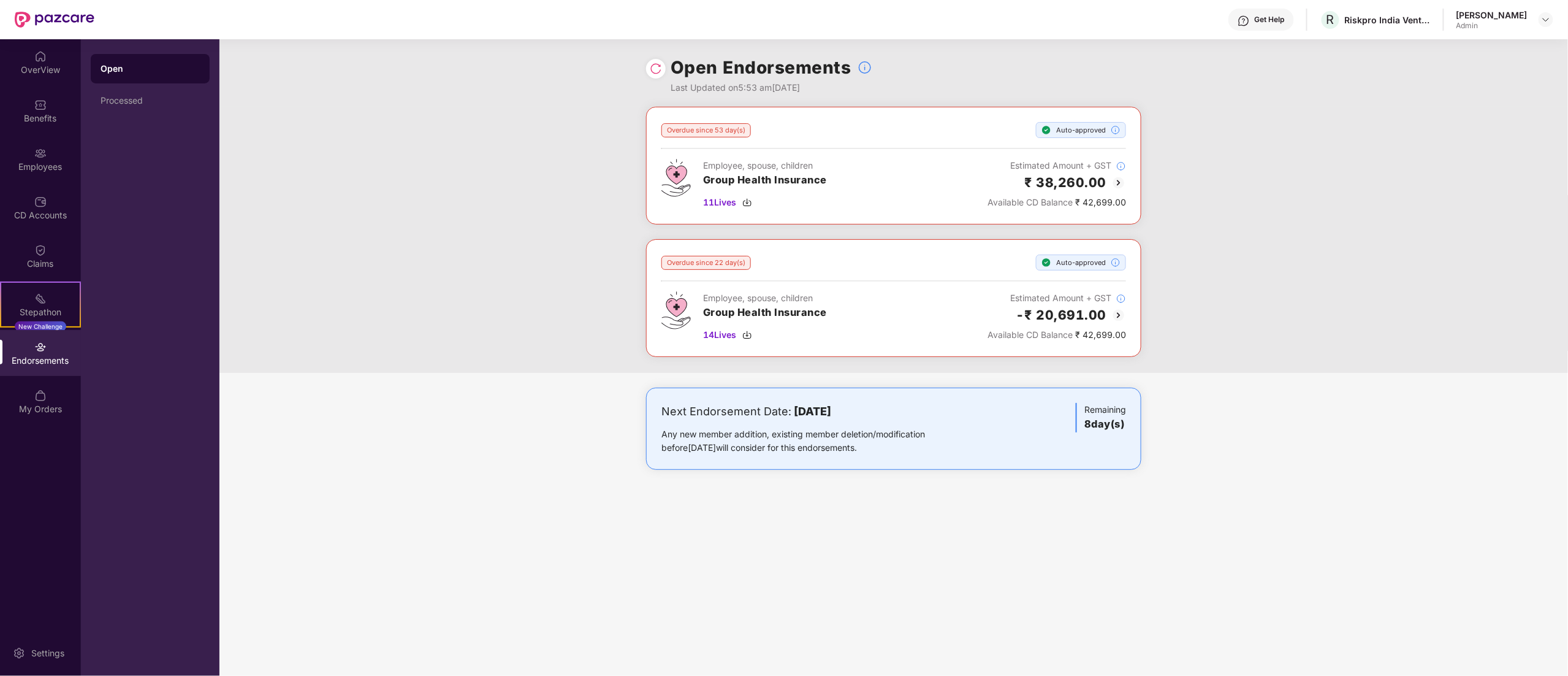
click at [484, 130] on div "Overdue since 53 day(s) Auto-approved Employee, spouse, children Group Health I…" at bounding box center [894, 239] width 1349 height 266
click at [923, 9] on div "Get Help R Riskpro India Ventures Private Limited Sonali Singh Admin" at bounding box center [824, 20] width 1460 height 39
click at [30, 189] on div "CD Accounts" at bounding box center [40, 207] width 81 height 46
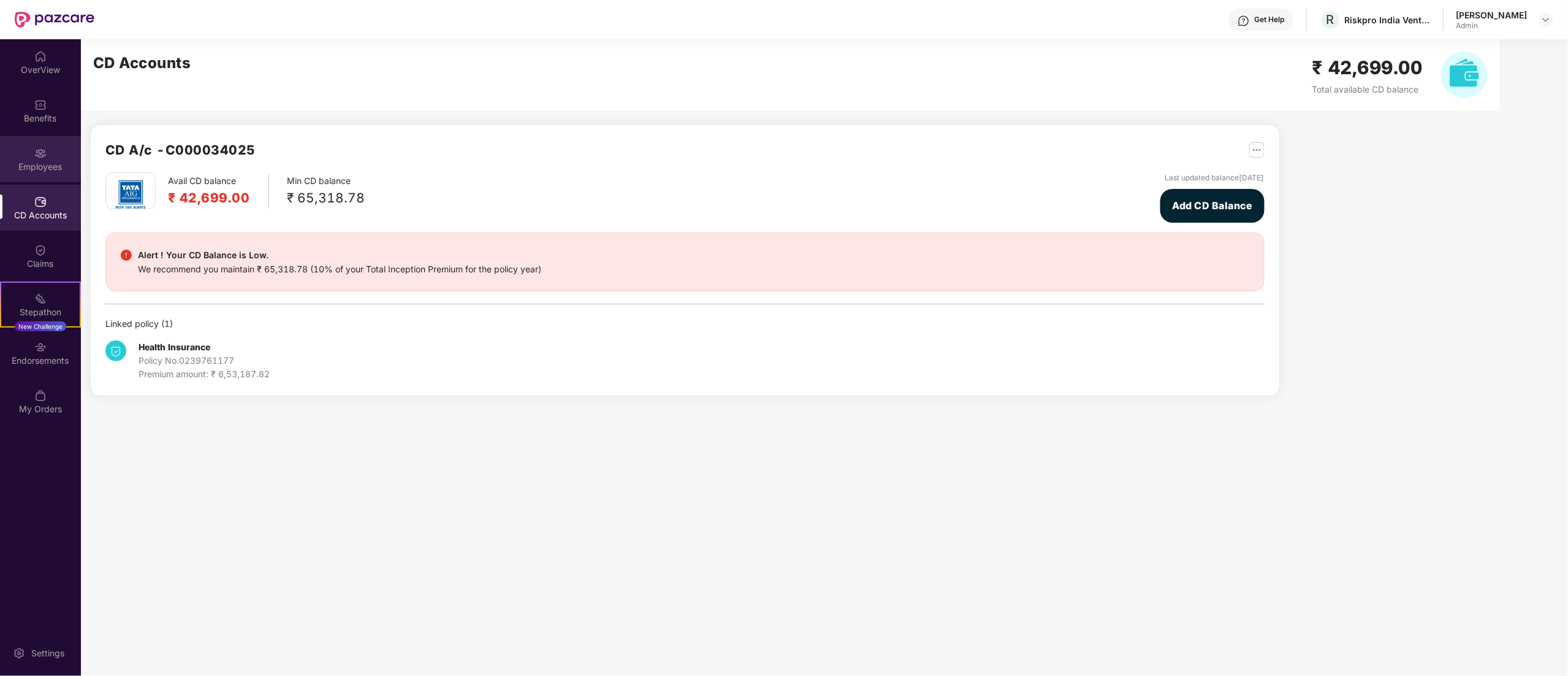
click at [34, 151] on img at bounding box center [40, 153] width 13 height 13
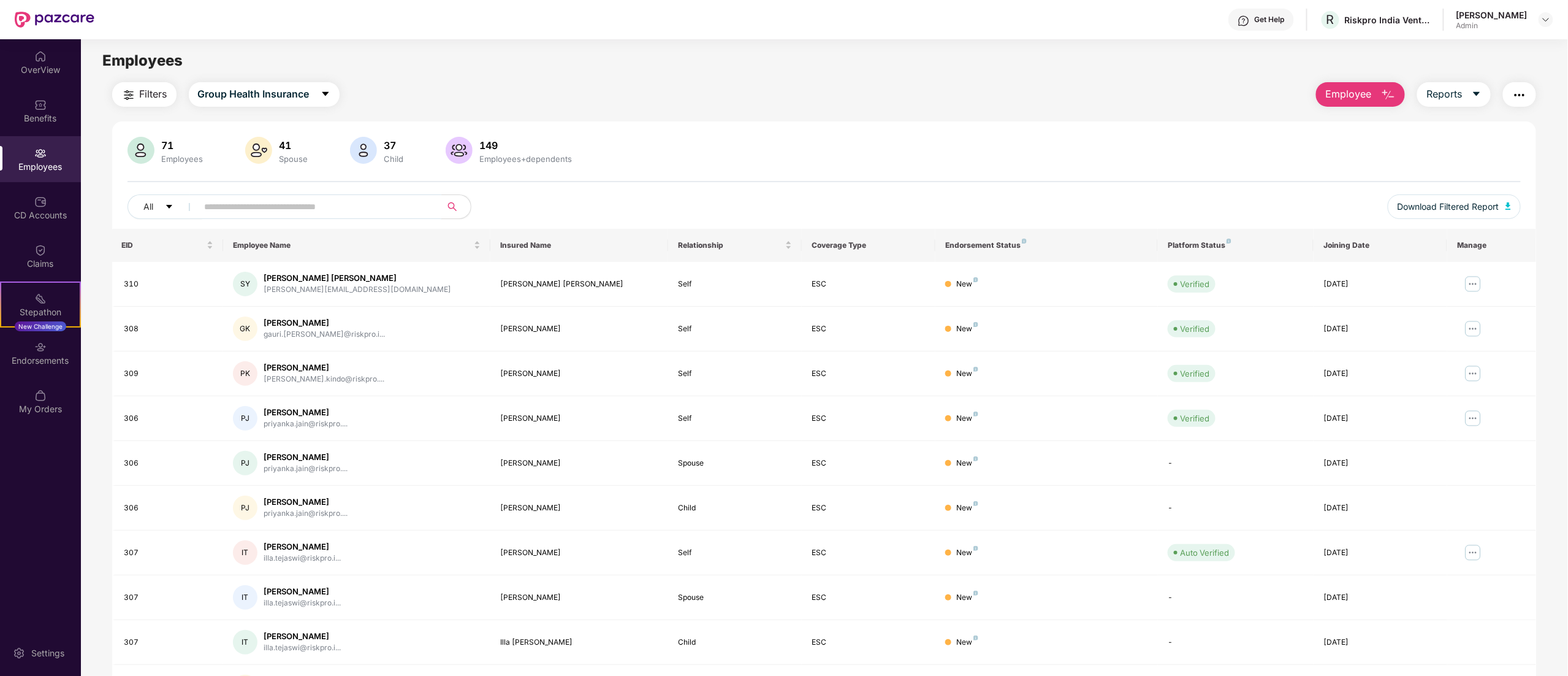
click at [301, 212] on input "text" at bounding box center [315, 206] width 221 height 19
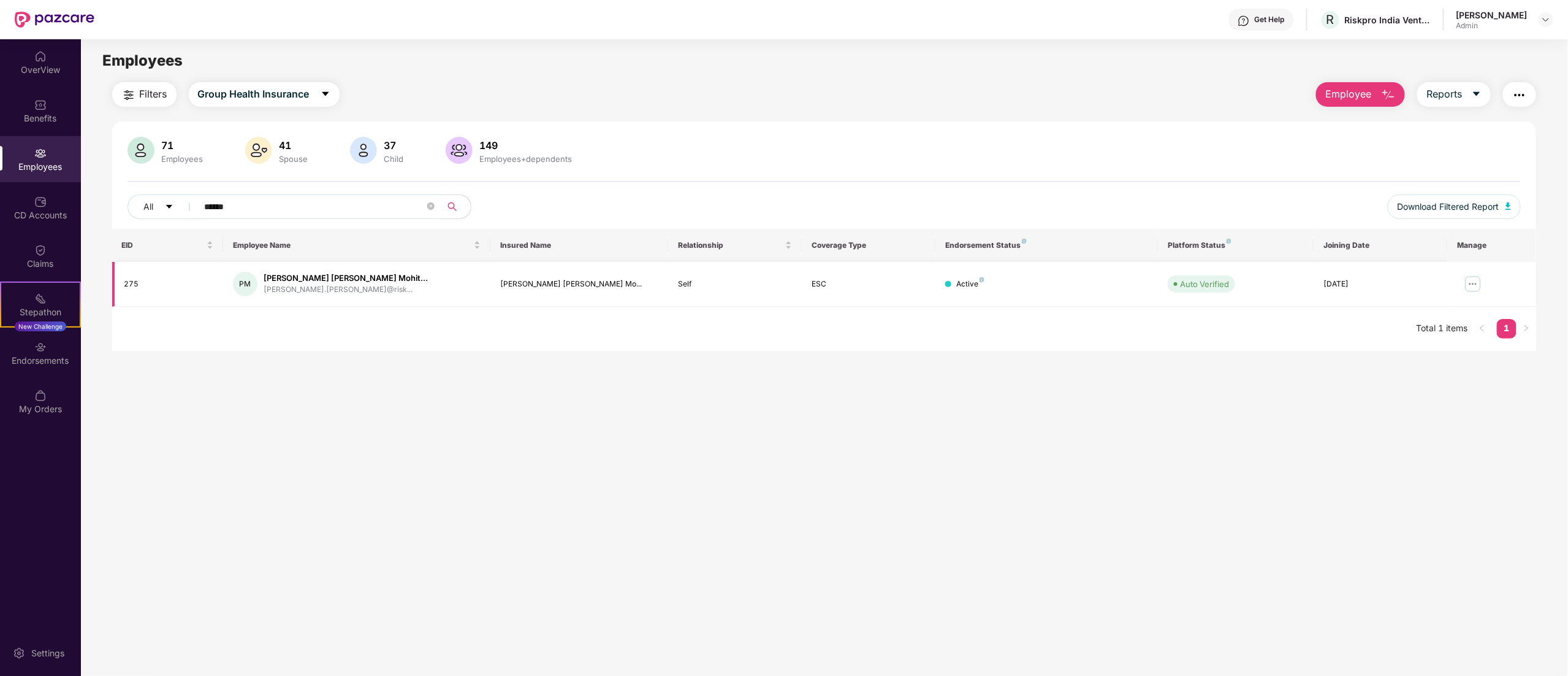
type input "******"
click at [1477, 279] on img at bounding box center [1474, 284] width 20 height 20
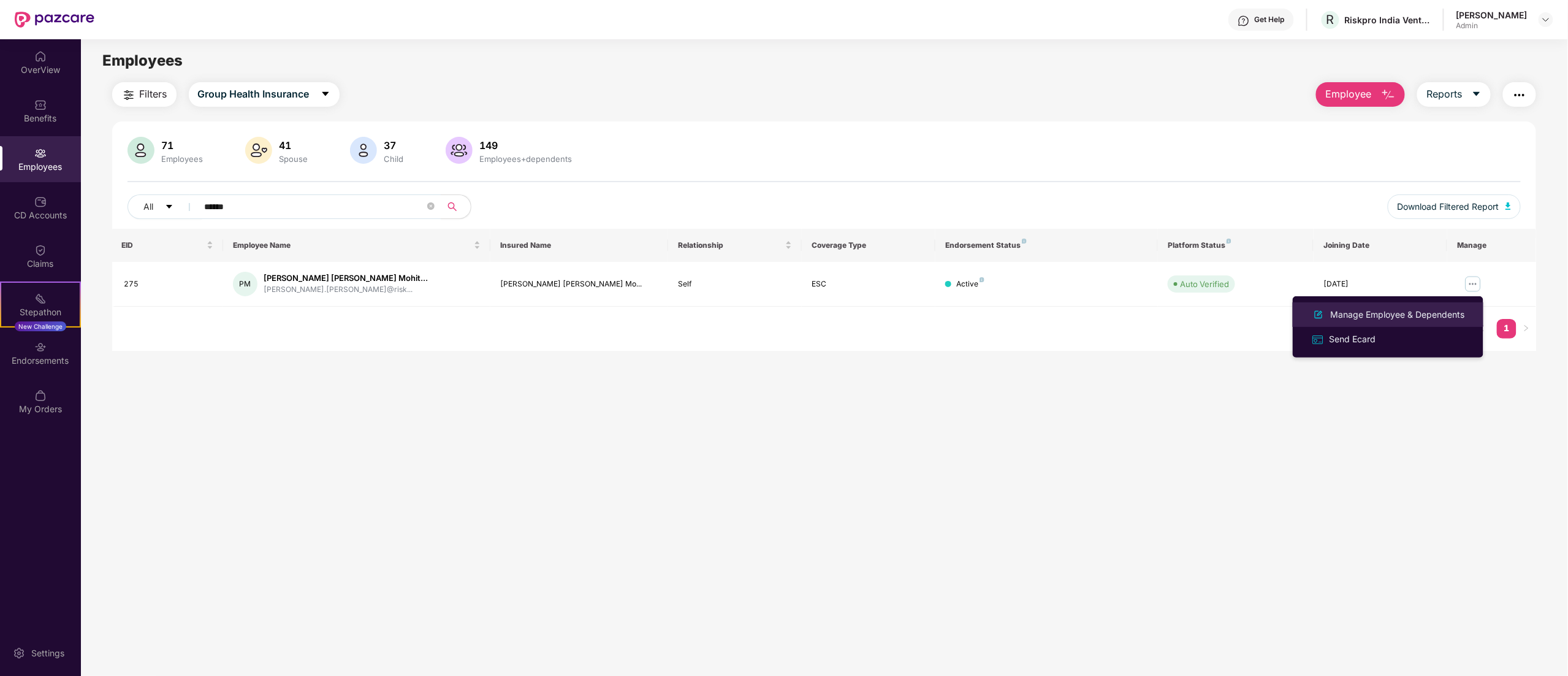
click at [1390, 308] on div "Manage Employee & Dependents" at bounding box center [1388, 315] width 159 height 14
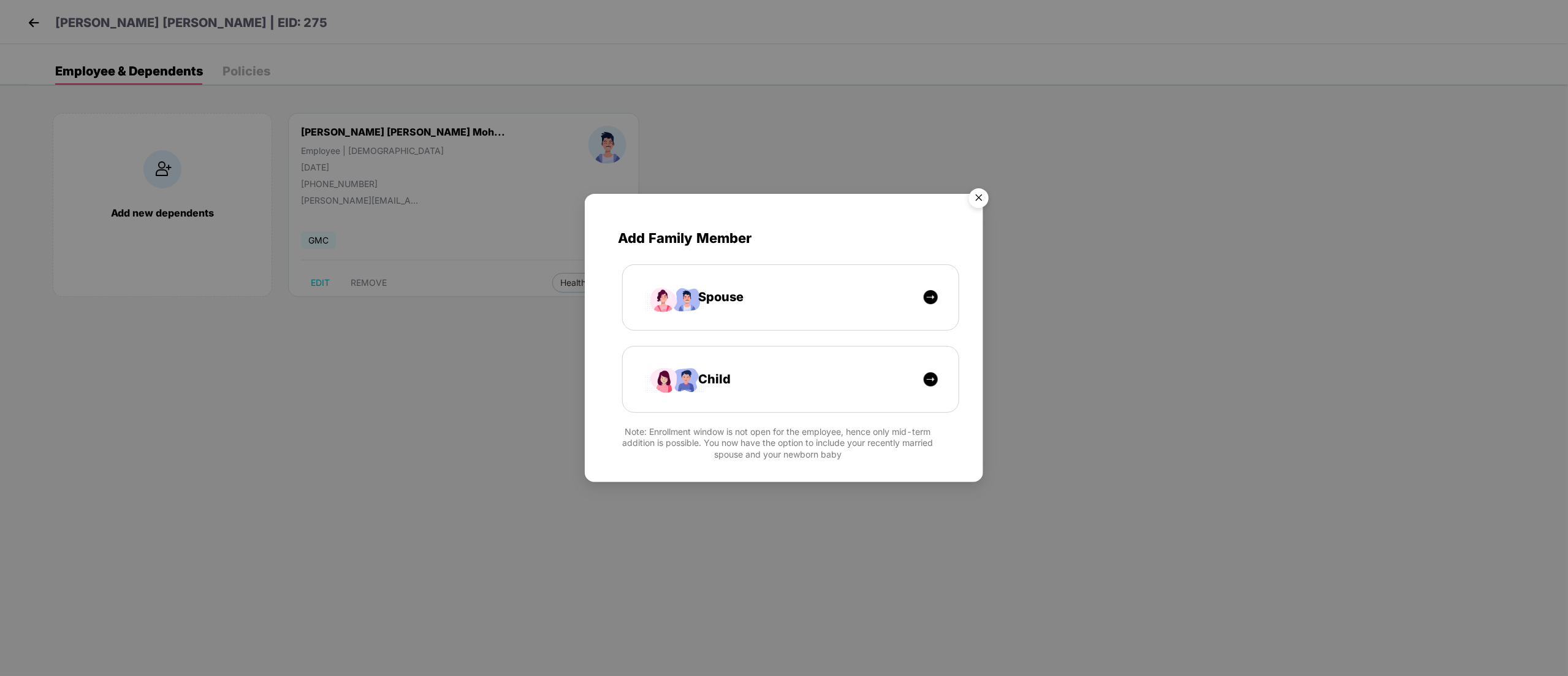
click at [980, 200] on img "Close" at bounding box center [979, 200] width 34 height 34
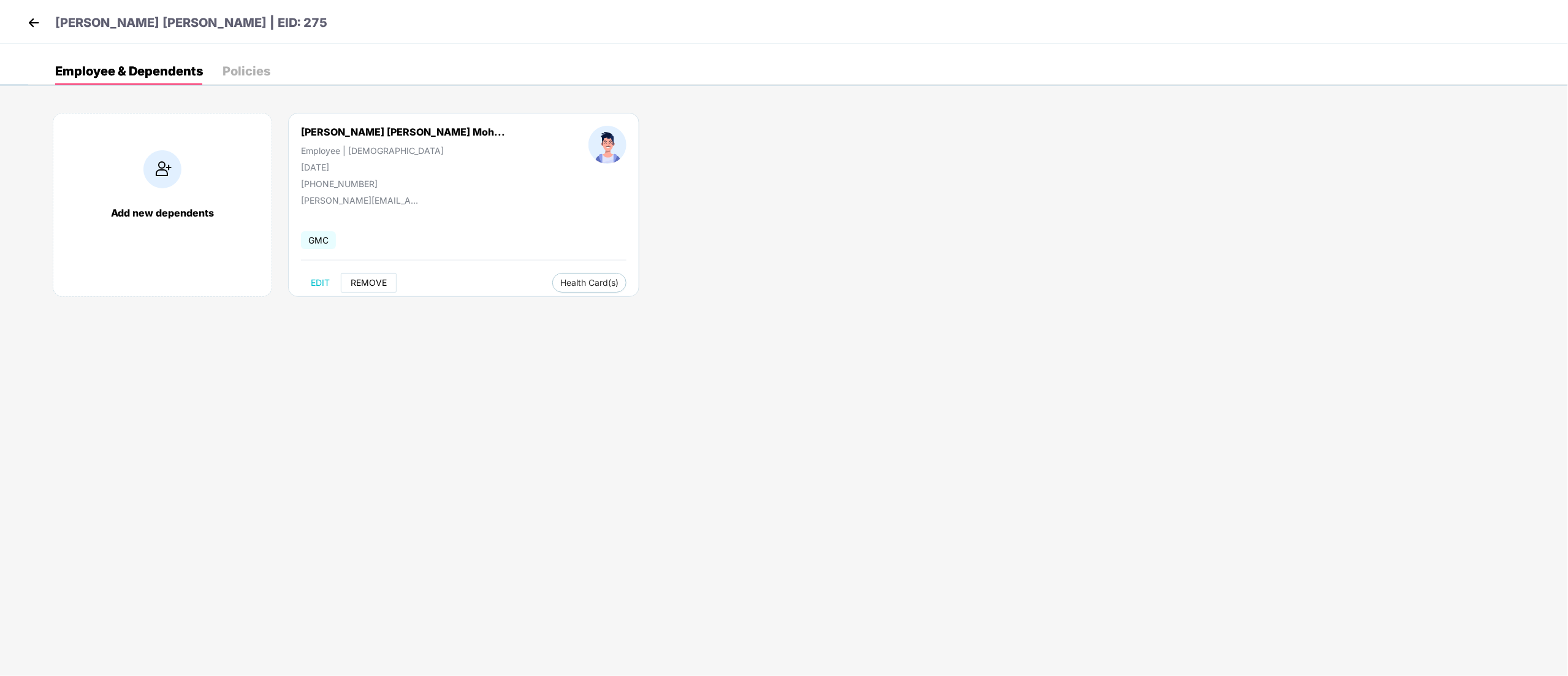
click at [368, 286] on span "REMOVE" at bounding box center [368, 282] width 36 height 10
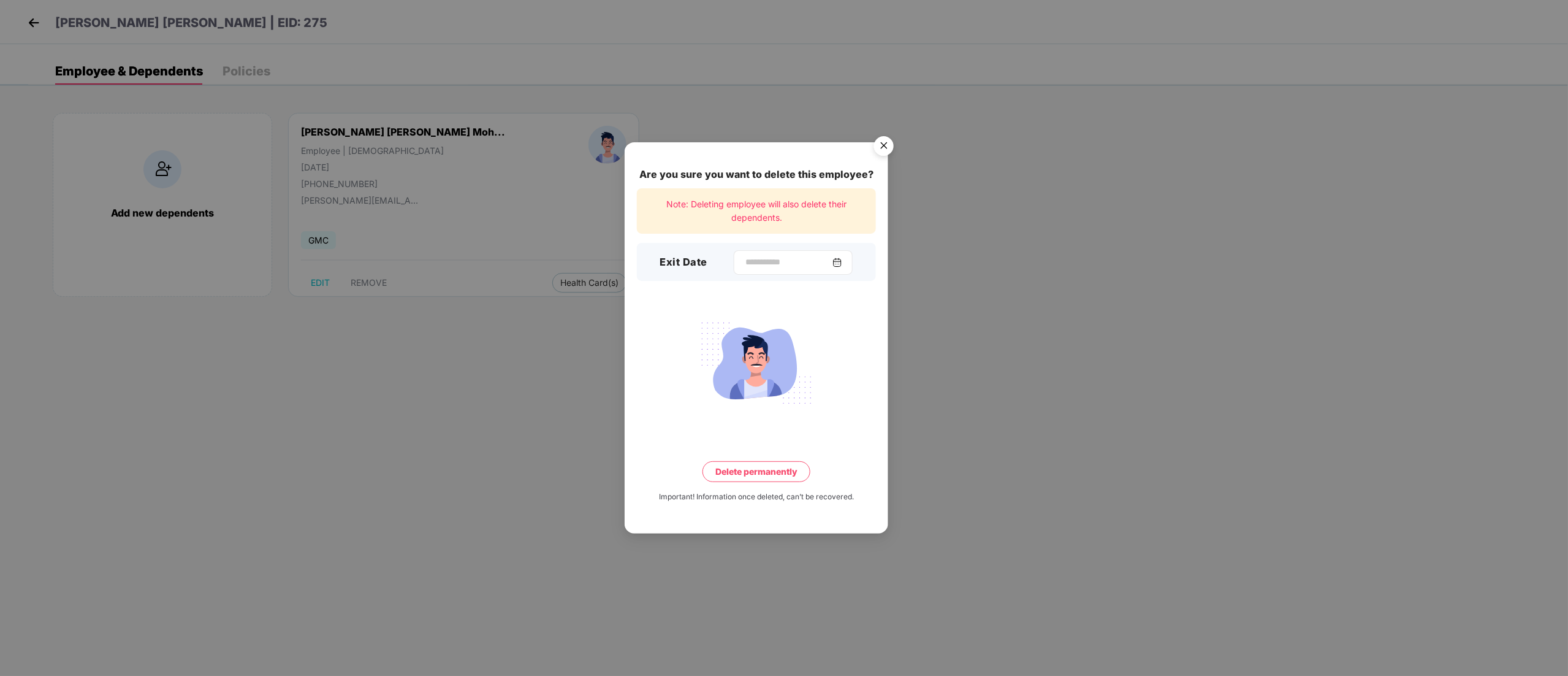
click at [795, 252] on div at bounding box center [793, 262] width 119 height 24
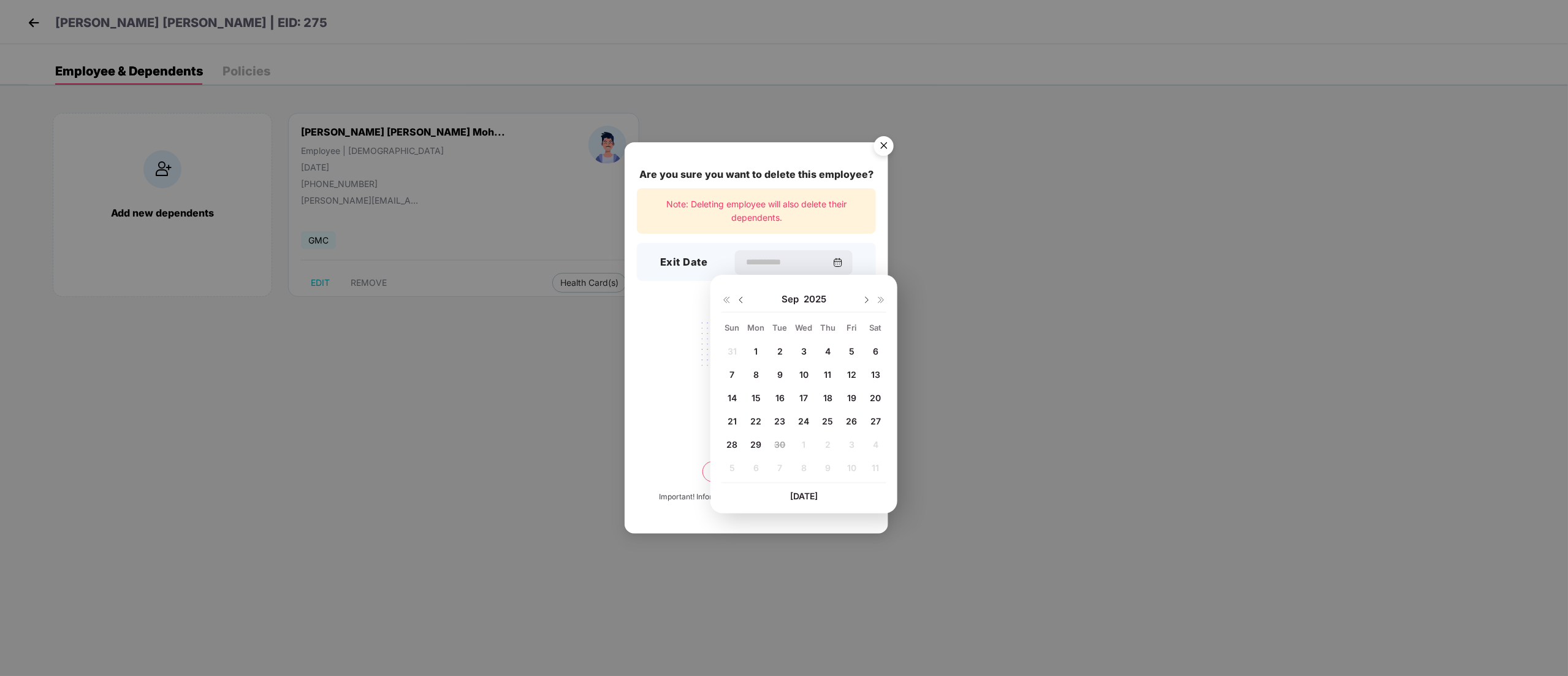
click at [741, 301] on img at bounding box center [741, 299] width 10 height 10
click at [869, 299] on img at bounding box center [867, 299] width 10 height 10
click at [857, 397] on div "19" at bounding box center [852, 398] width 19 height 19
type input "**********"
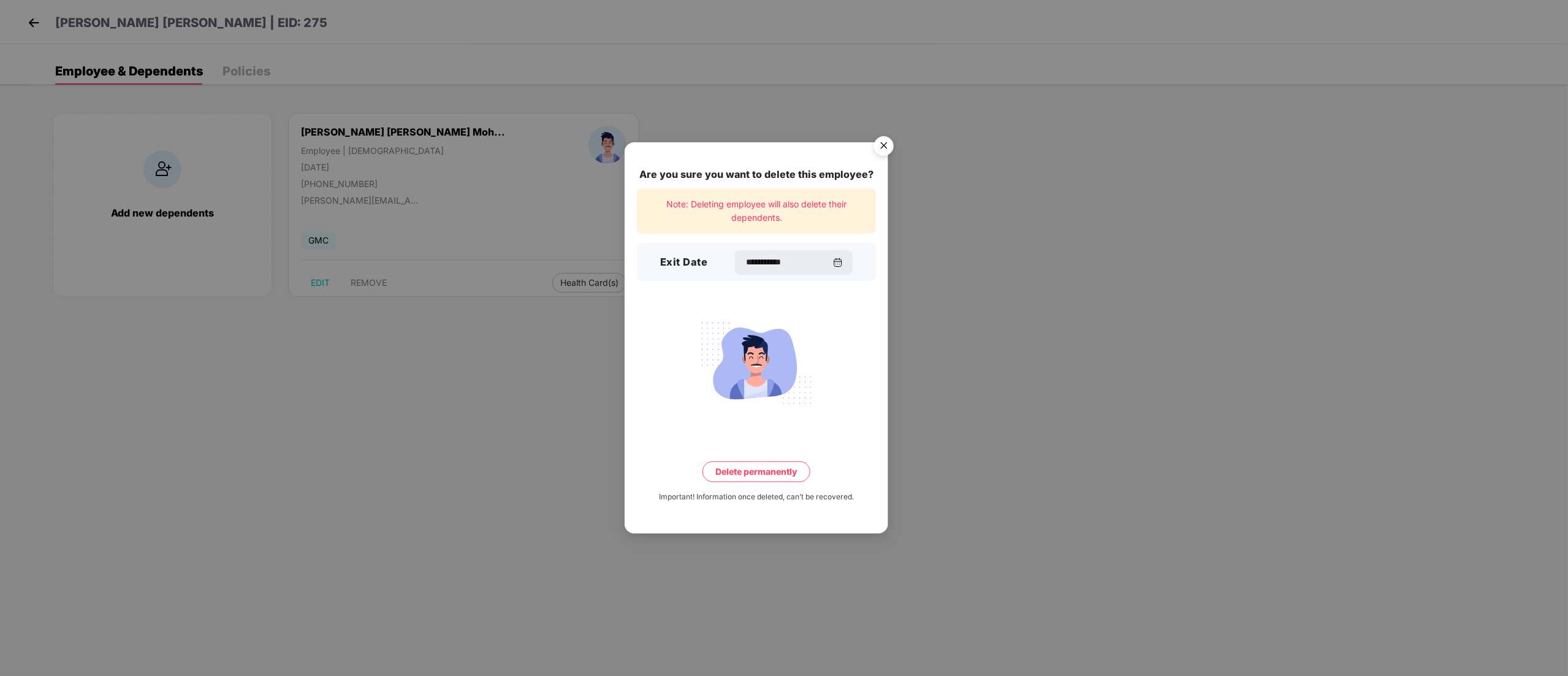
click at [767, 473] on button "Delete permanently" at bounding box center [757, 471] width 108 height 21
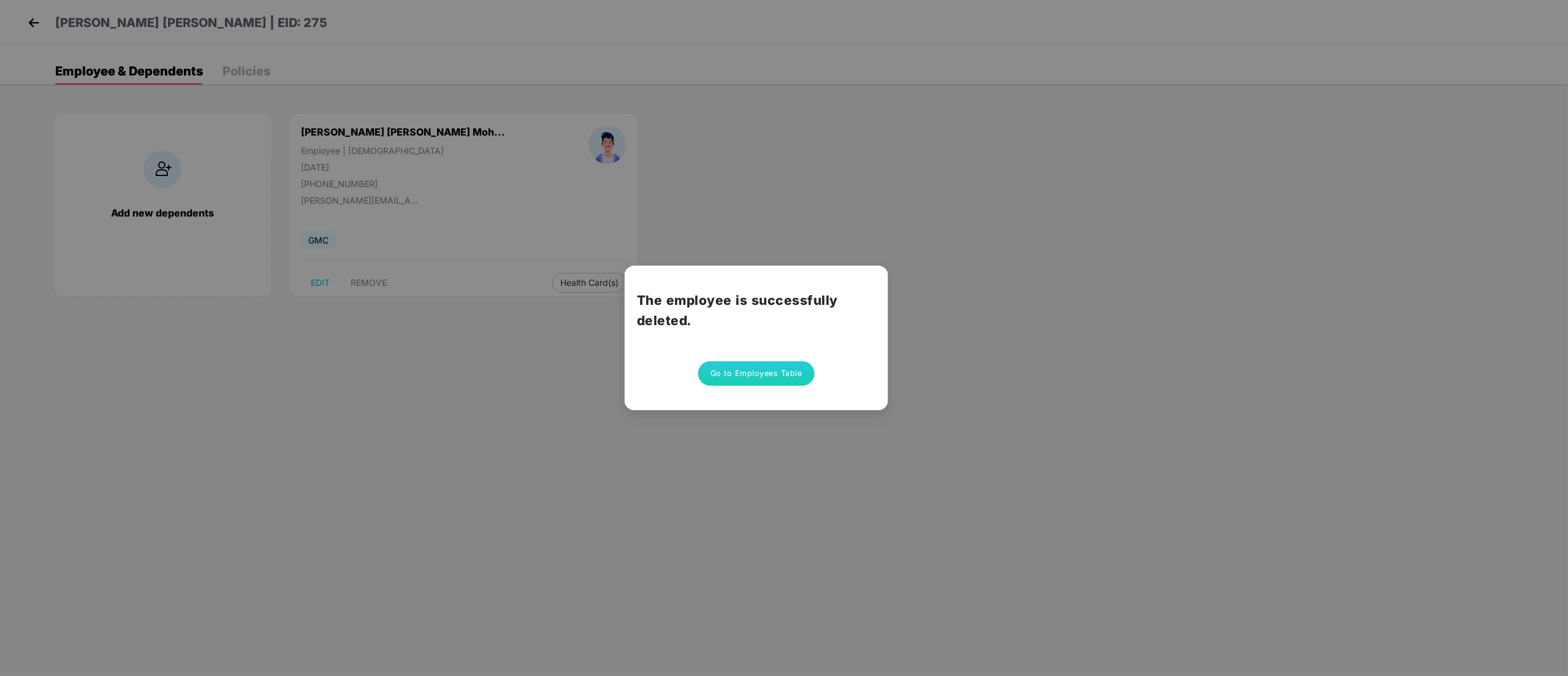
click at [746, 364] on button "Go to Employees Table" at bounding box center [757, 373] width 117 height 24
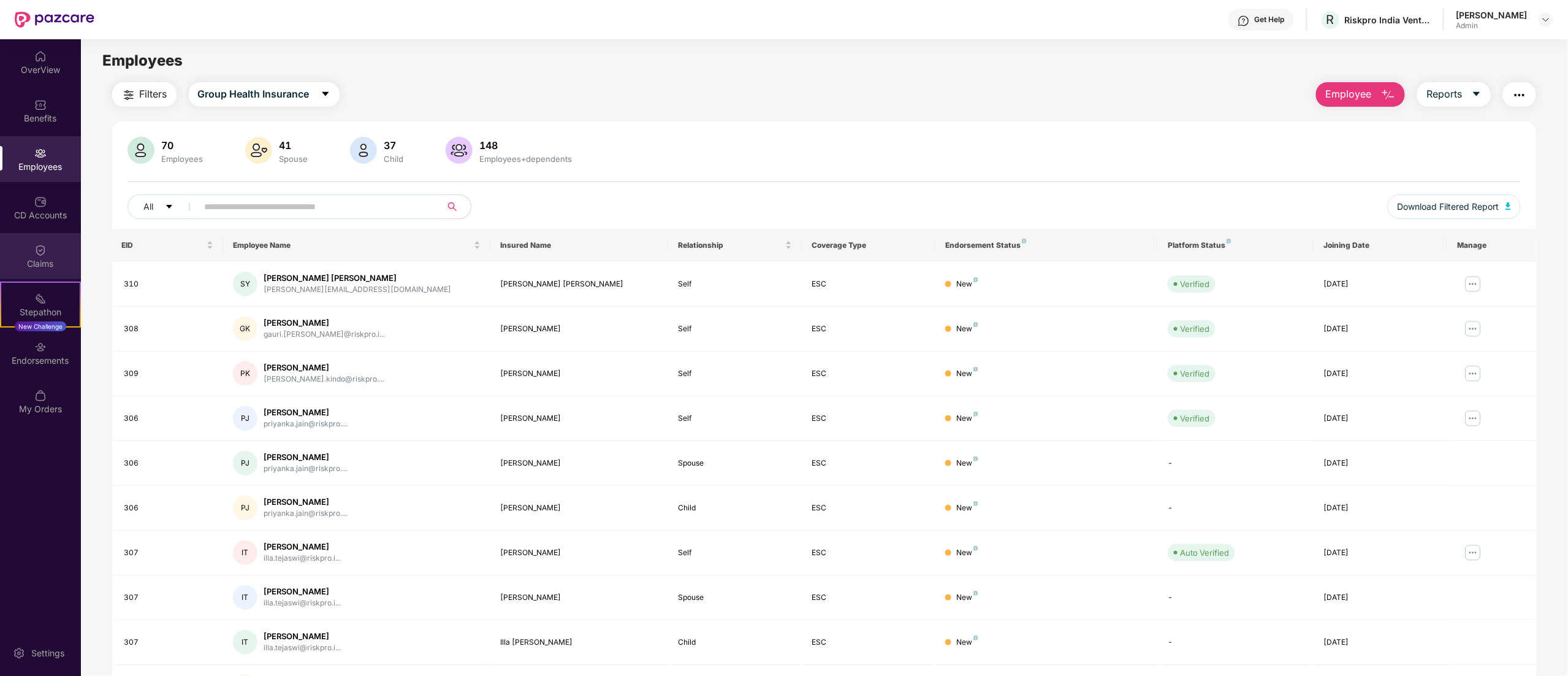
click at [28, 270] on div "Claims" at bounding box center [40, 256] width 81 height 46
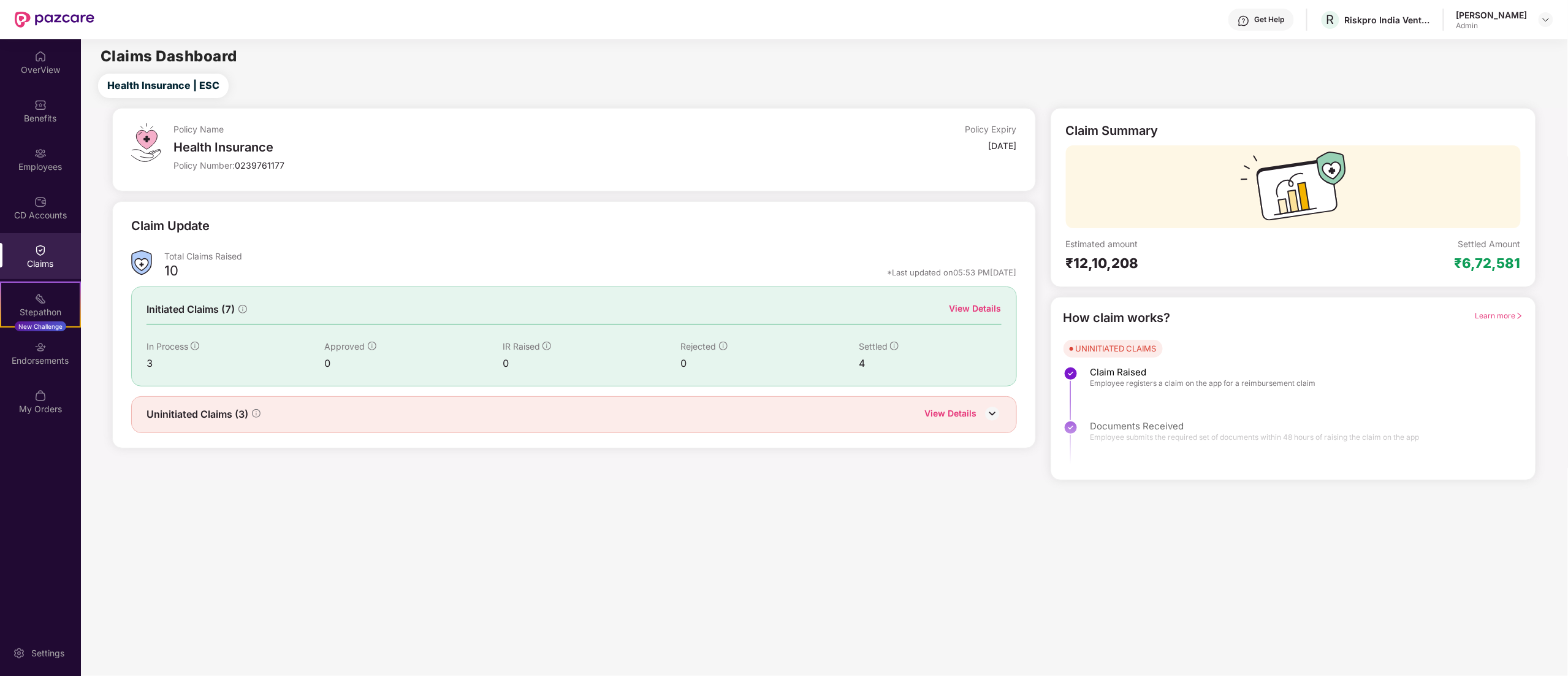
click at [959, 422] on div "View Details" at bounding box center [951, 414] width 52 height 16
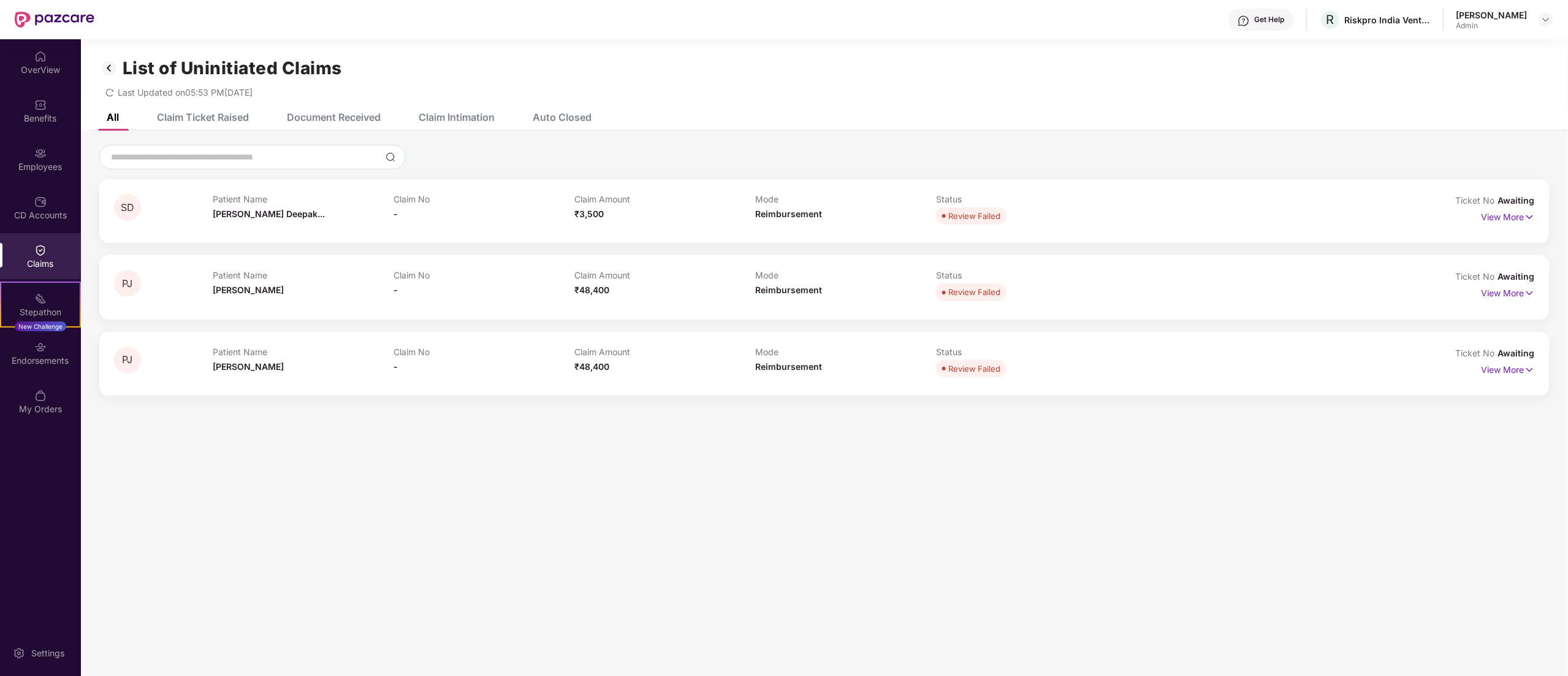
click at [172, 120] on div "Claim Ticket Raised" at bounding box center [203, 117] width 92 height 13
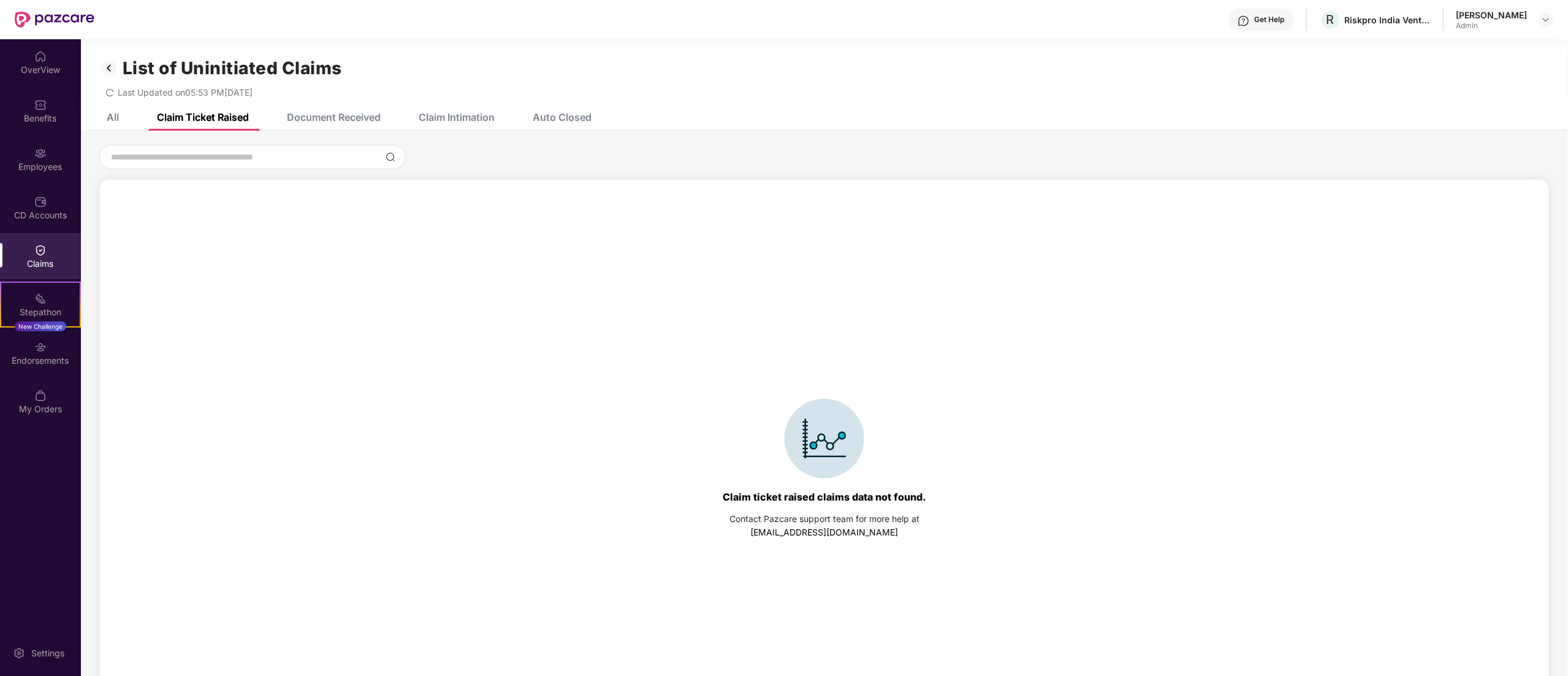
click at [108, 69] on img at bounding box center [109, 67] width 20 height 21
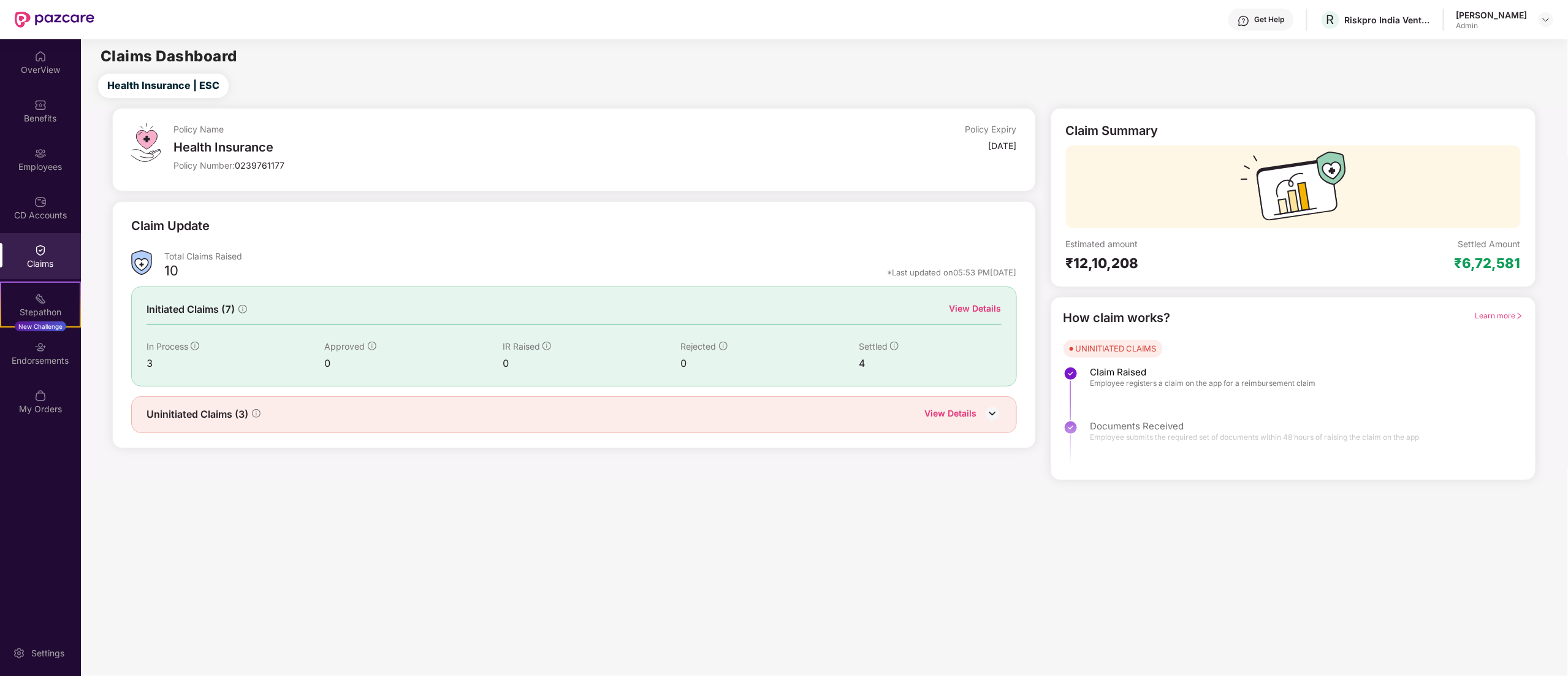
click at [969, 304] on div "View Details" at bounding box center [975, 308] width 52 height 13
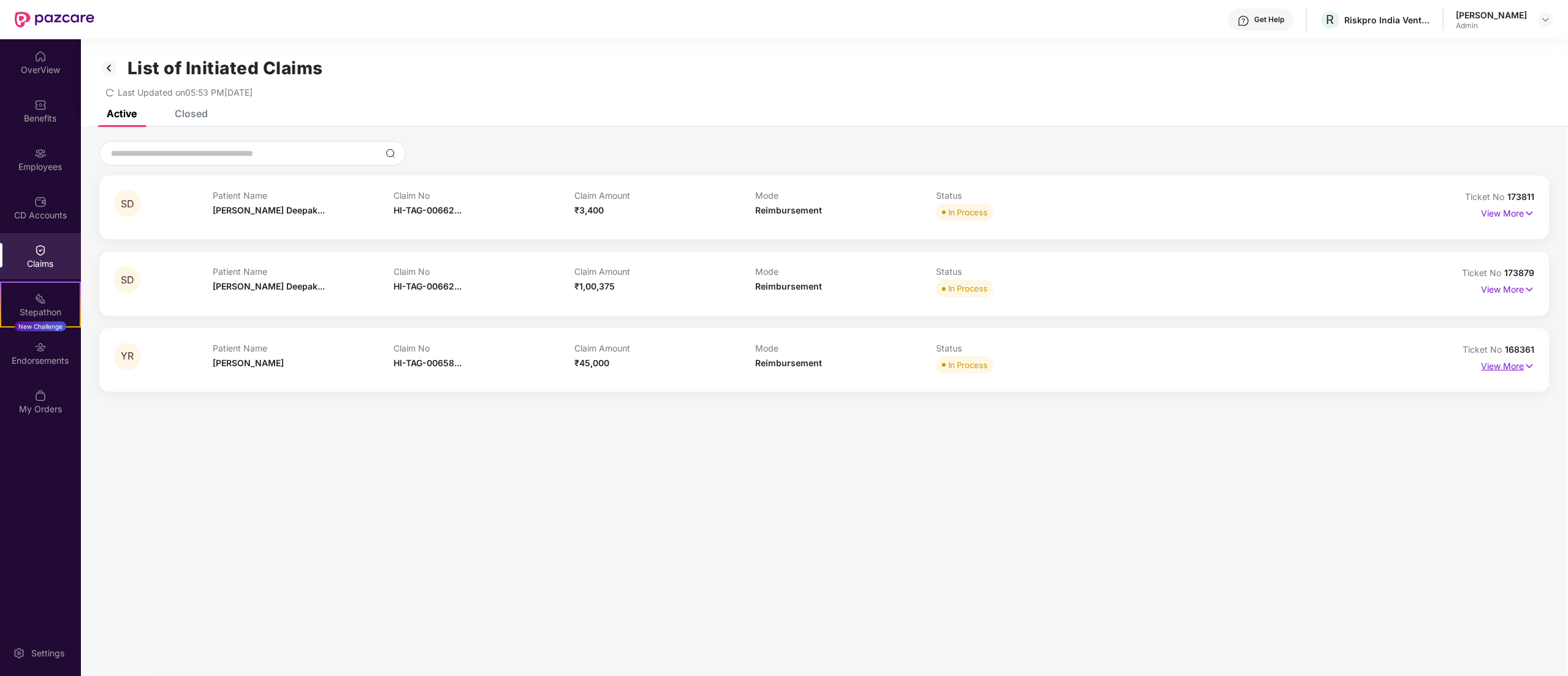
click at [1514, 369] on p "View More" at bounding box center [1509, 364] width 54 height 16
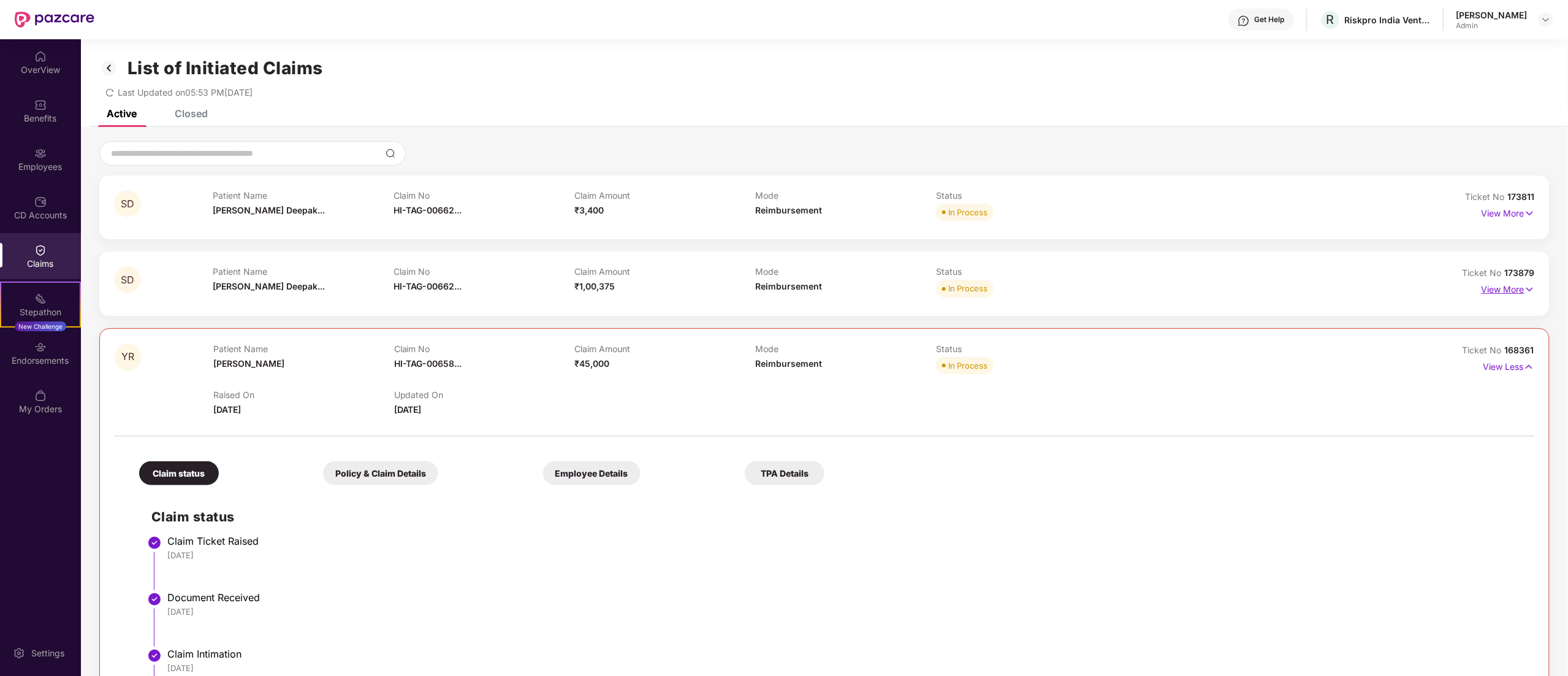
click at [1520, 290] on p "View More" at bounding box center [1509, 288] width 54 height 16
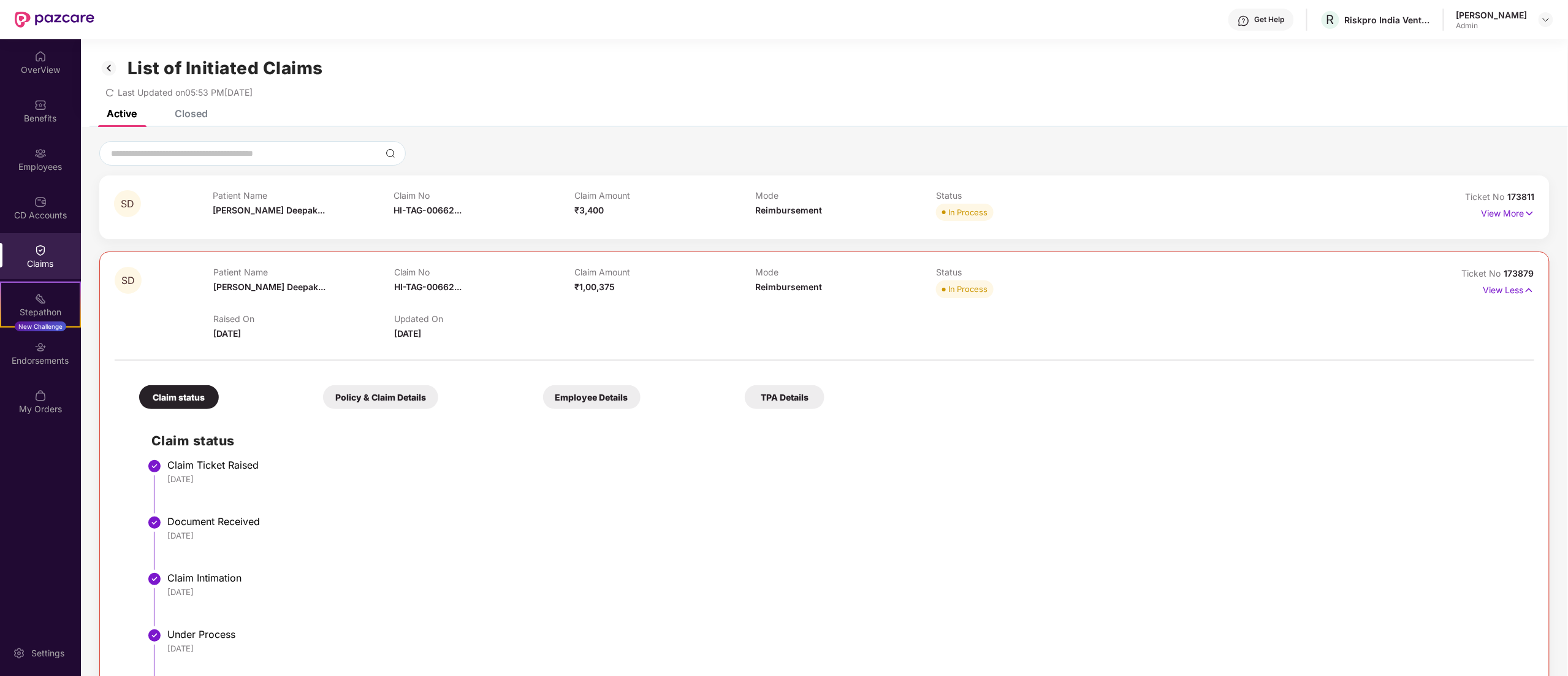
click at [1479, 215] on div "View More" at bounding box center [1446, 213] width 178 height 20
click at [1504, 204] on p "View More" at bounding box center [1509, 212] width 54 height 16
